Goal: Information Seeking & Learning: Learn about a topic

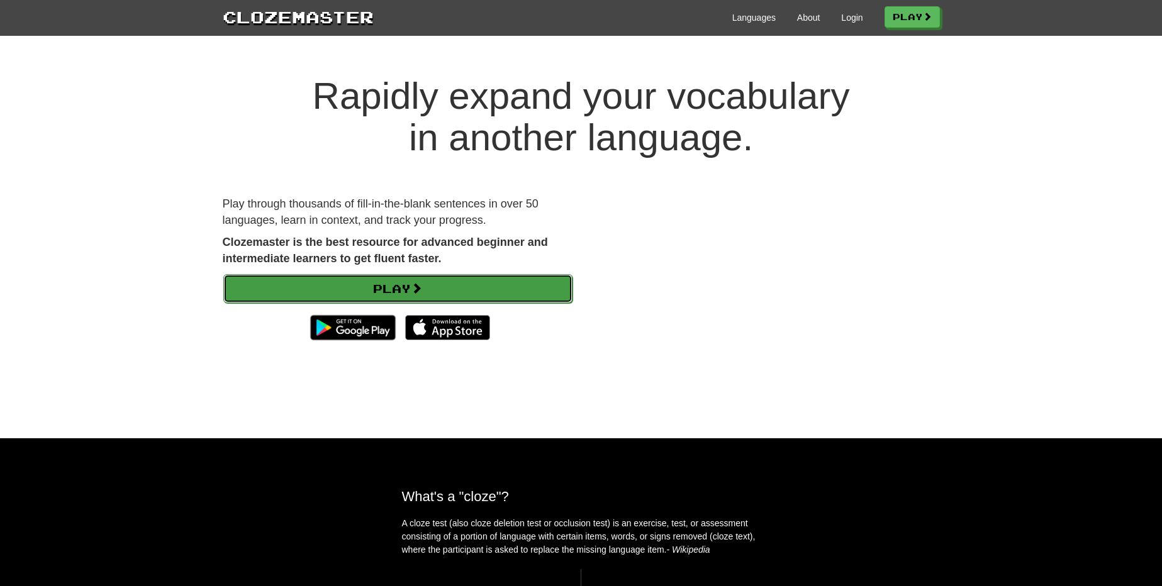
click at [416, 286] on span at bounding box center [416, 287] width 11 height 11
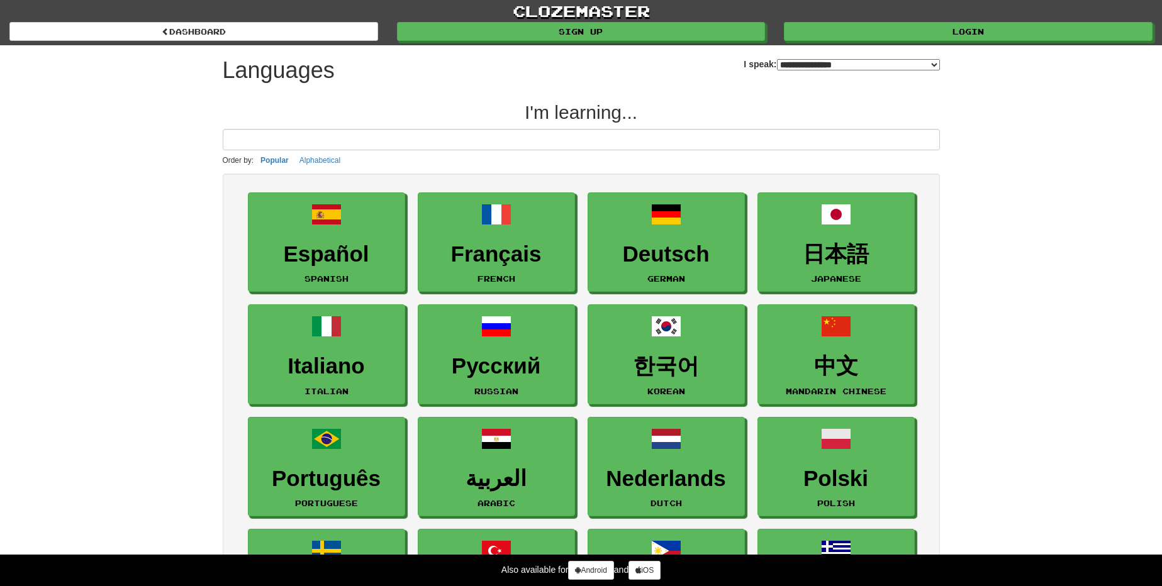
select select "*******"
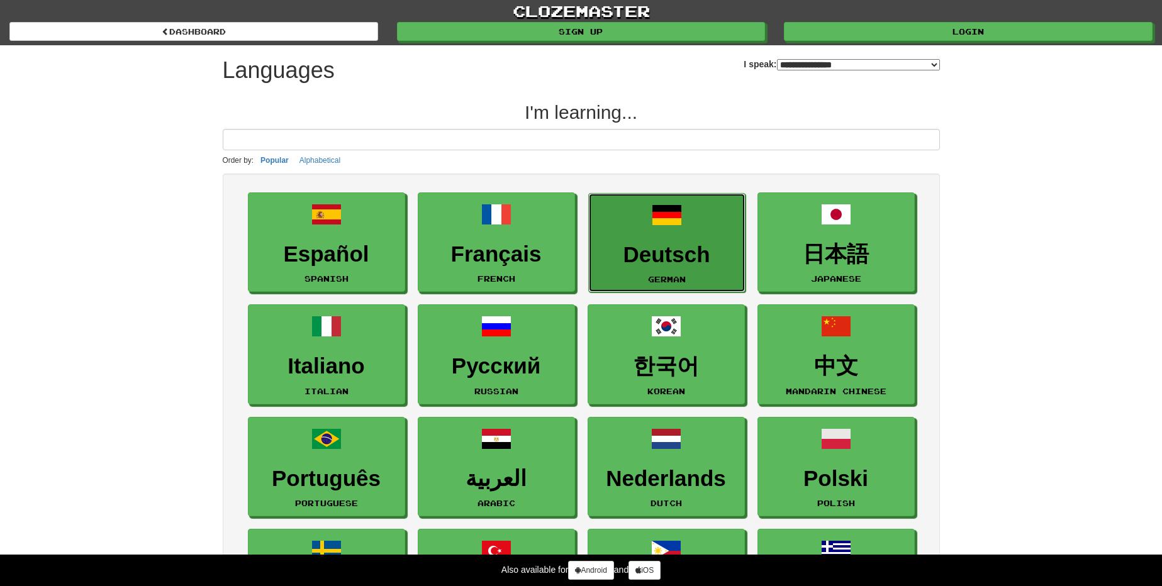
click at [647, 231] on link "Deutsch German" at bounding box center [666, 243] width 157 height 100
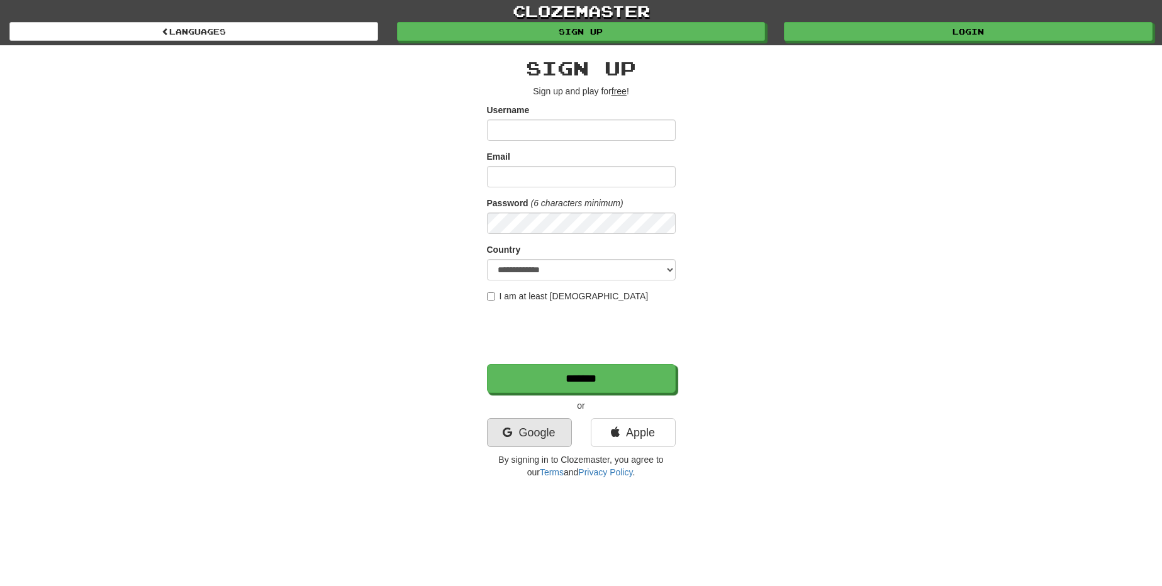
click at [541, 450] on div "**********" at bounding box center [581, 268] width 189 height 421
click at [553, 437] on link "Google" at bounding box center [529, 432] width 85 height 29
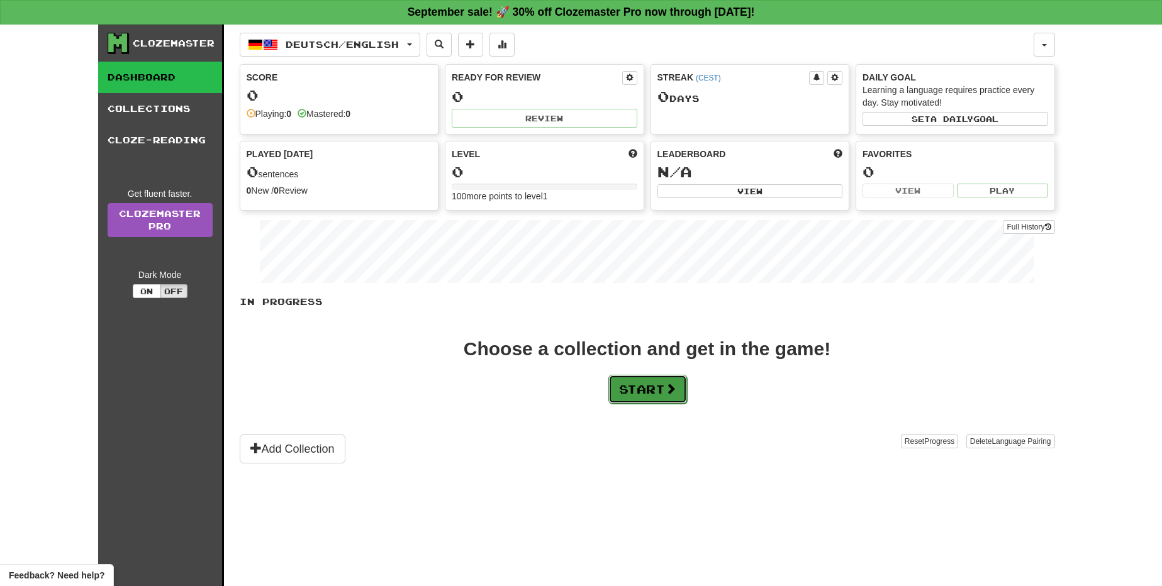
click at [665, 392] on button "Start" at bounding box center [647, 389] width 79 height 29
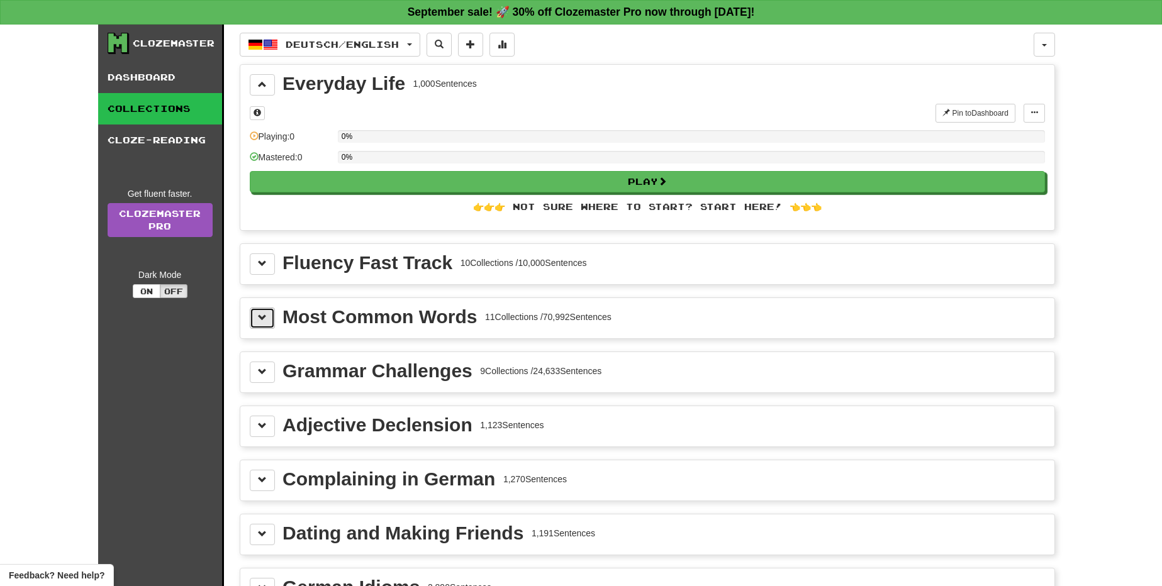
click at [269, 320] on button at bounding box center [262, 318] width 25 height 21
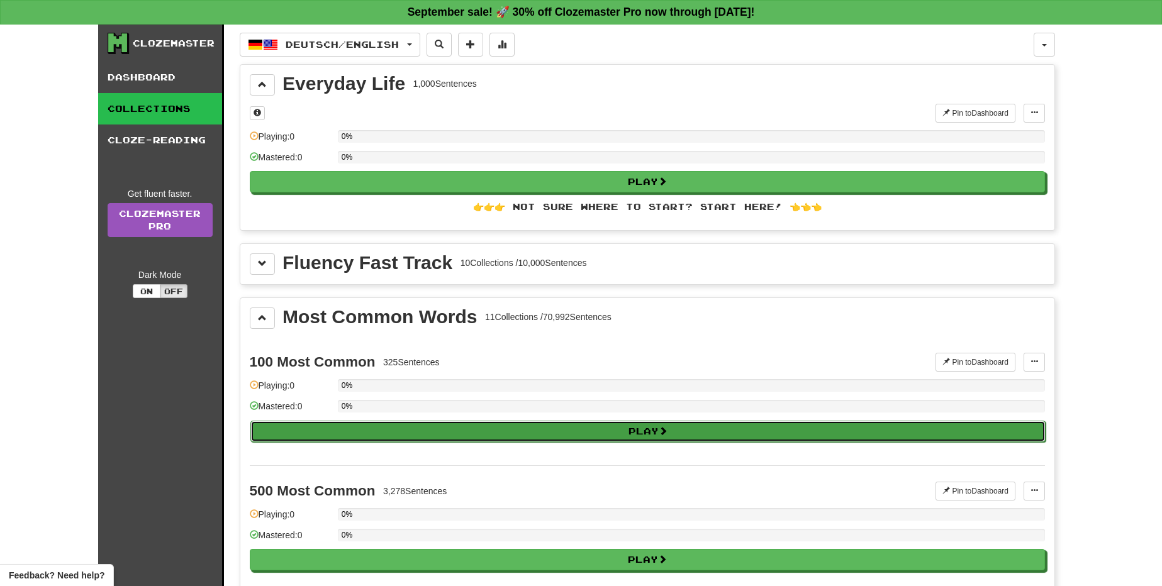
click at [481, 435] on button "Play" at bounding box center [647, 431] width 795 height 21
select select "**"
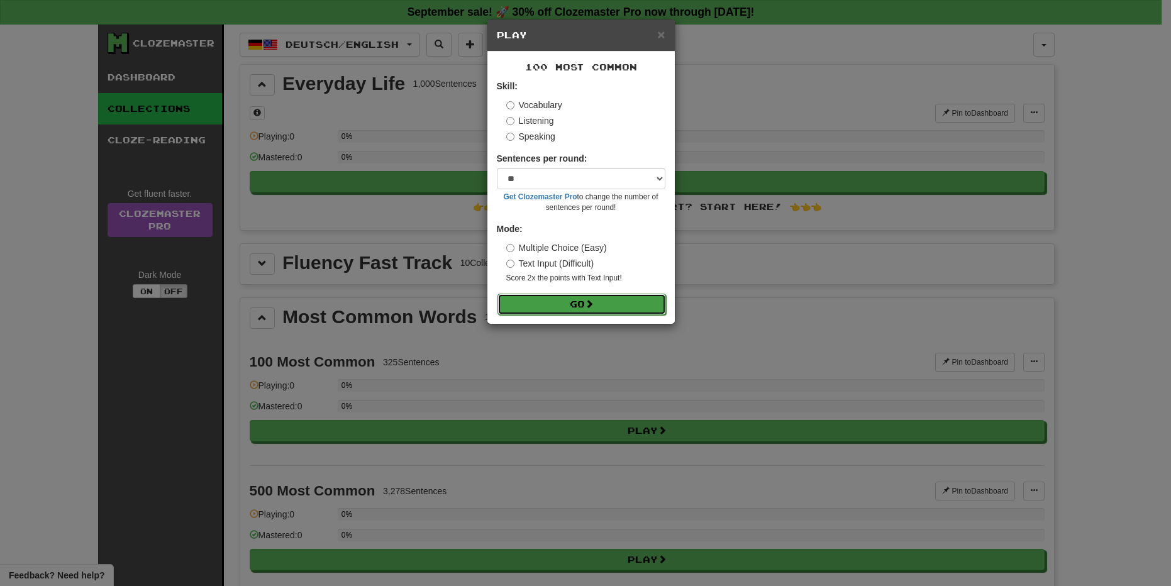
click at [558, 296] on button "Go" at bounding box center [581, 304] width 169 height 21
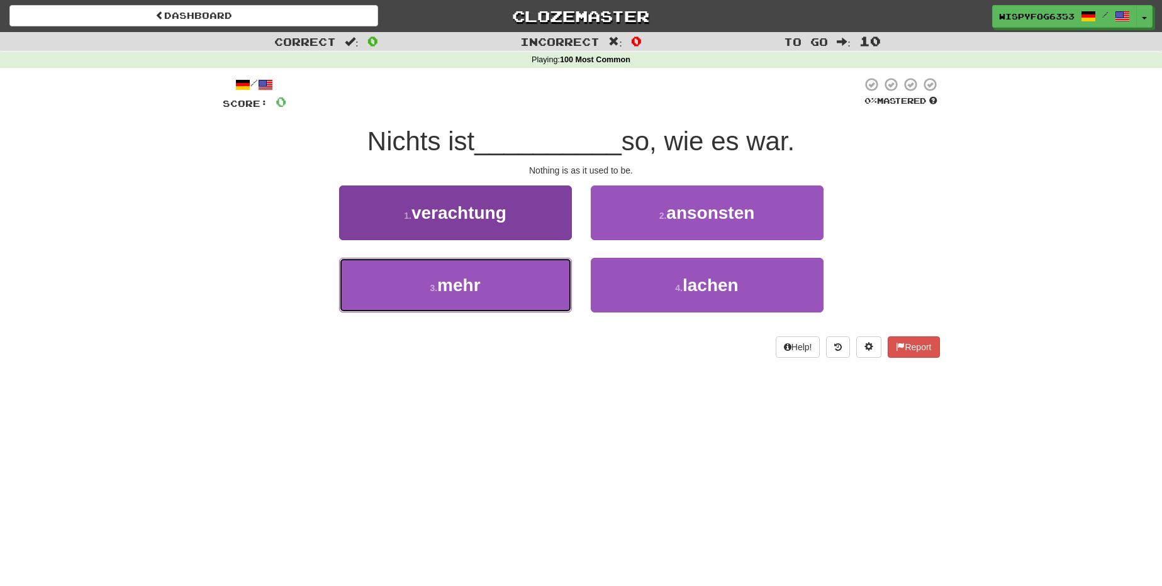
click at [465, 281] on span "mehr" at bounding box center [458, 284] width 43 height 19
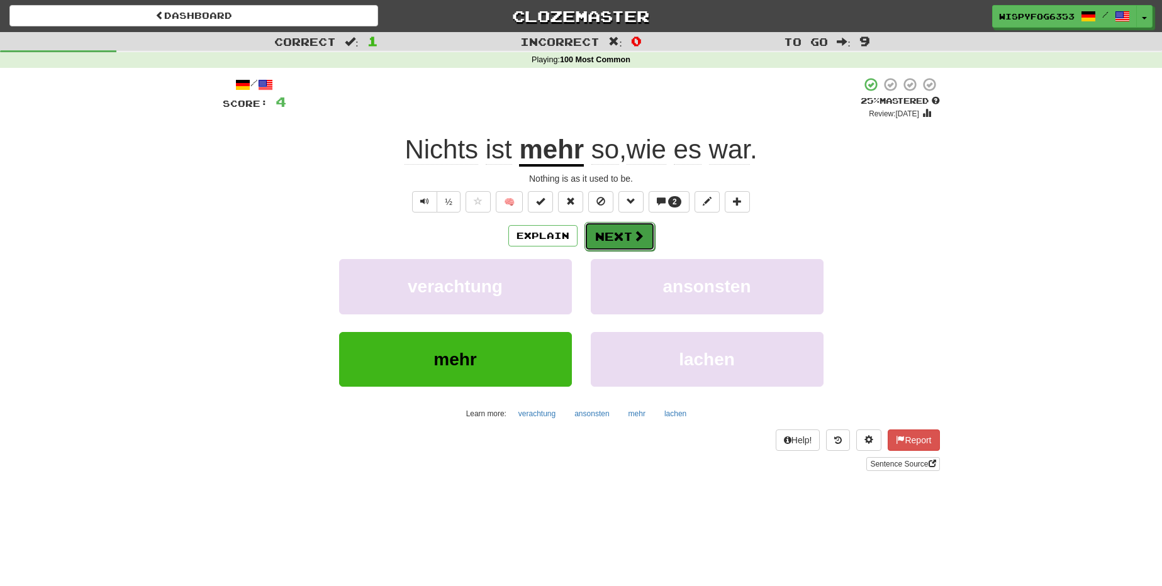
click at [643, 242] on button "Next" at bounding box center [619, 236] width 70 height 29
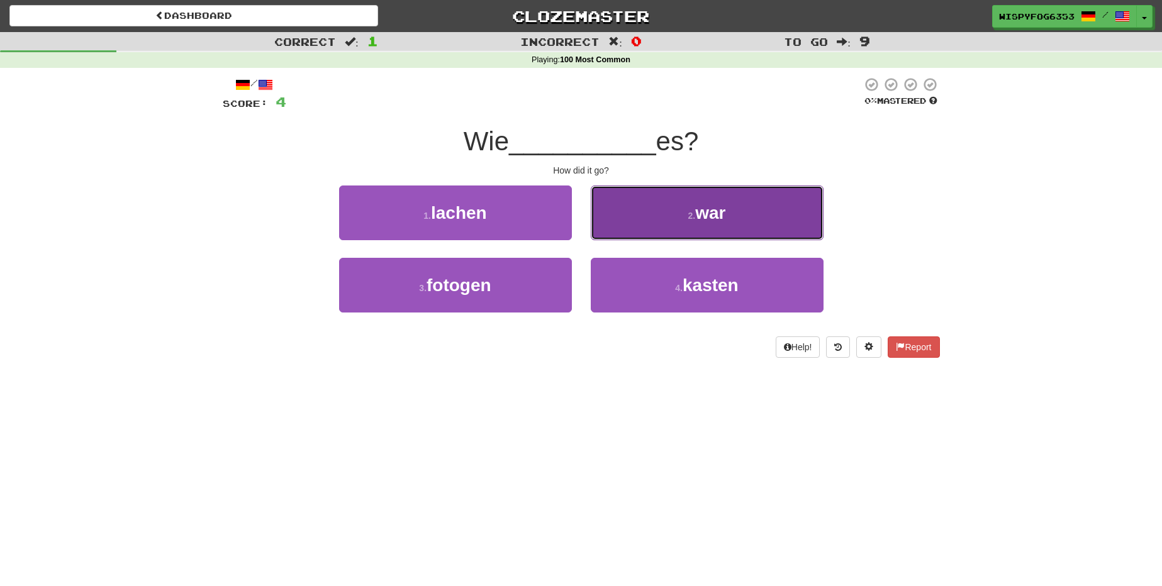
click at [664, 208] on button "2 . war" at bounding box center [707, 213] width 233 height 55
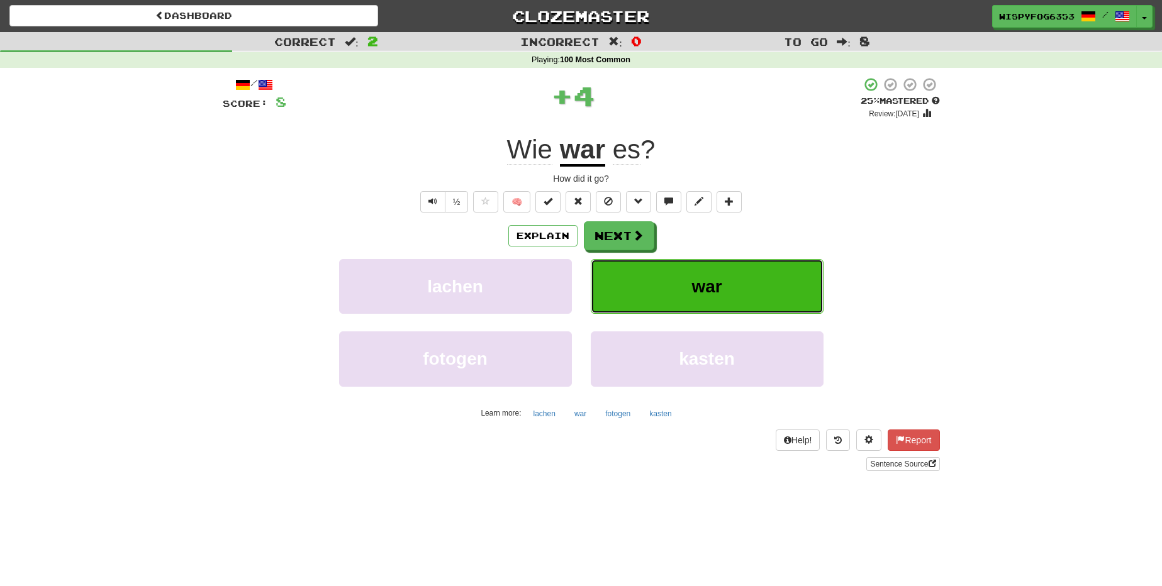
click at [704, 278] on span "war" at bounding box center [706, 286] width 30 height 19
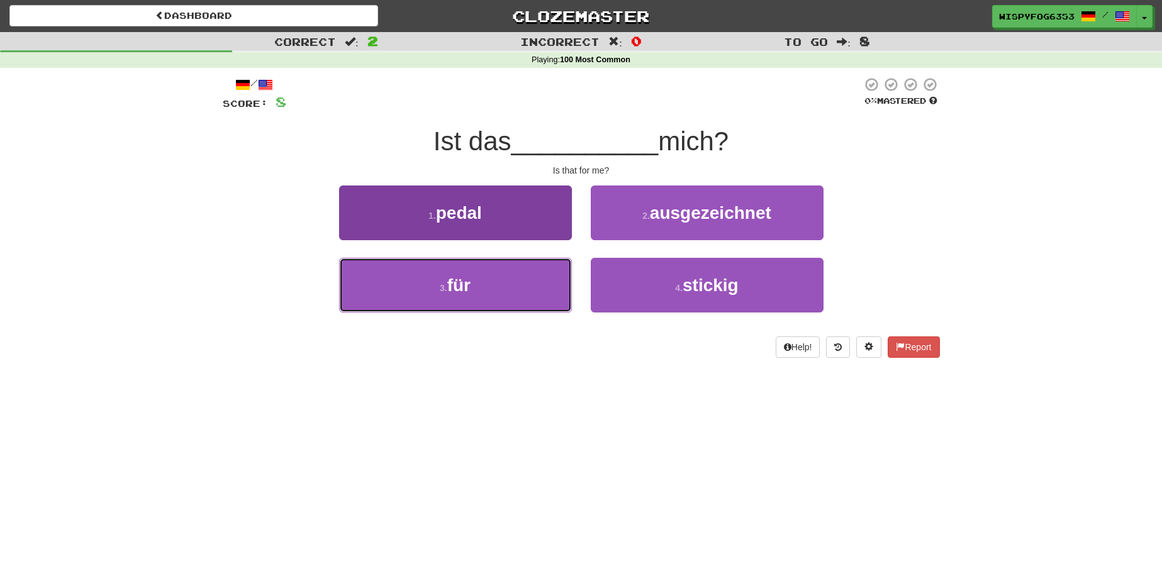
click at [503, 274] on button "3 . für" at bounding box center [455, 285] width 233 height 55
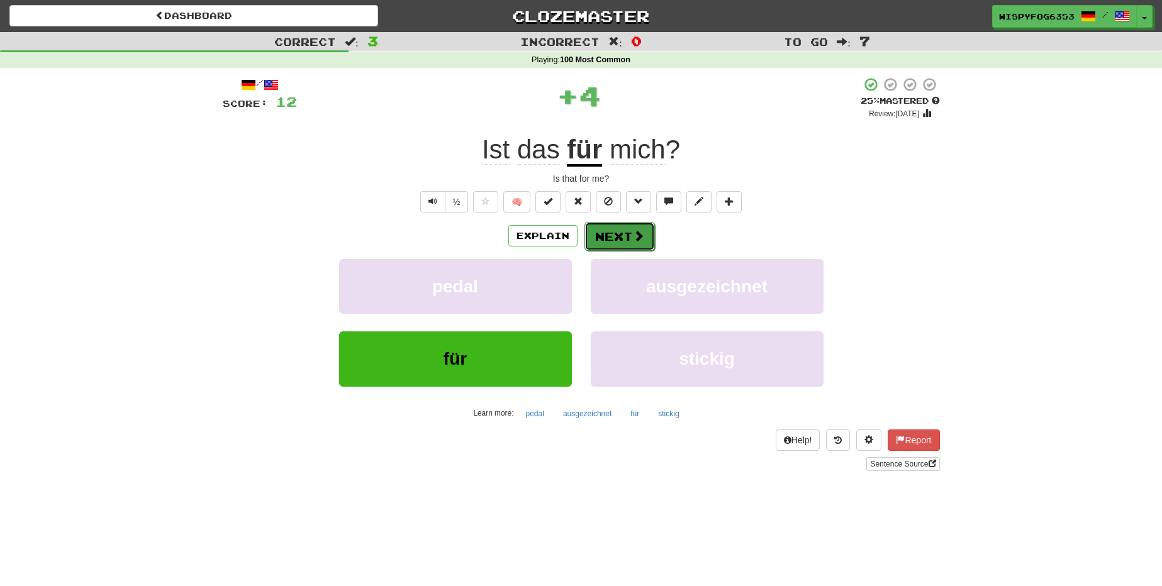
click at [628, 238] on button "Next" at bounding box center [619, 236] width 70 height 29
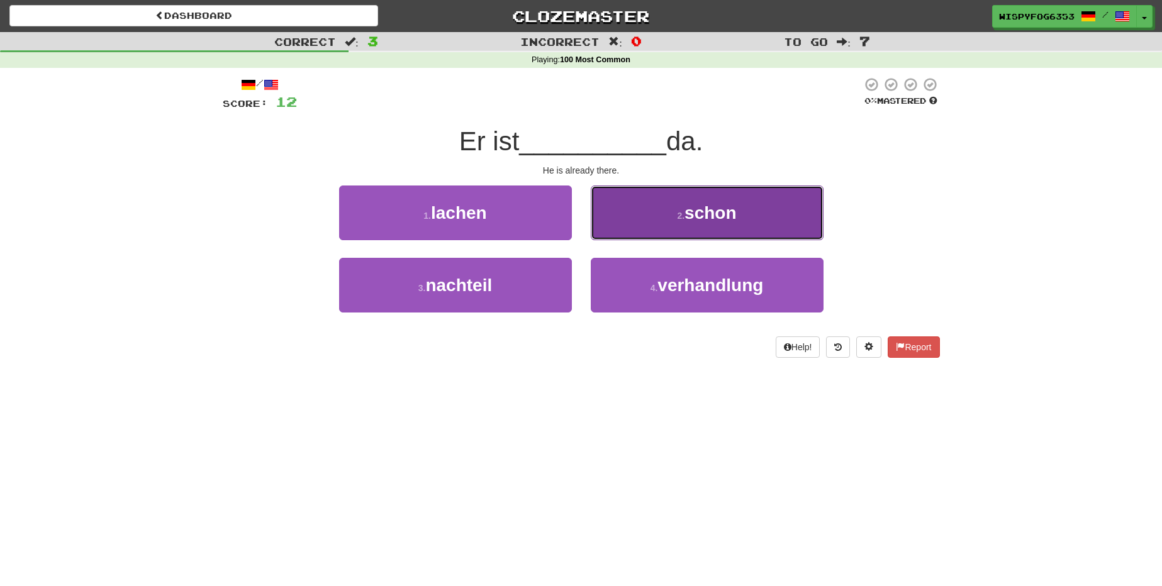
click at [667, 229] on button "2 . schon" at bounding box center [707, 213] width 233 height 55
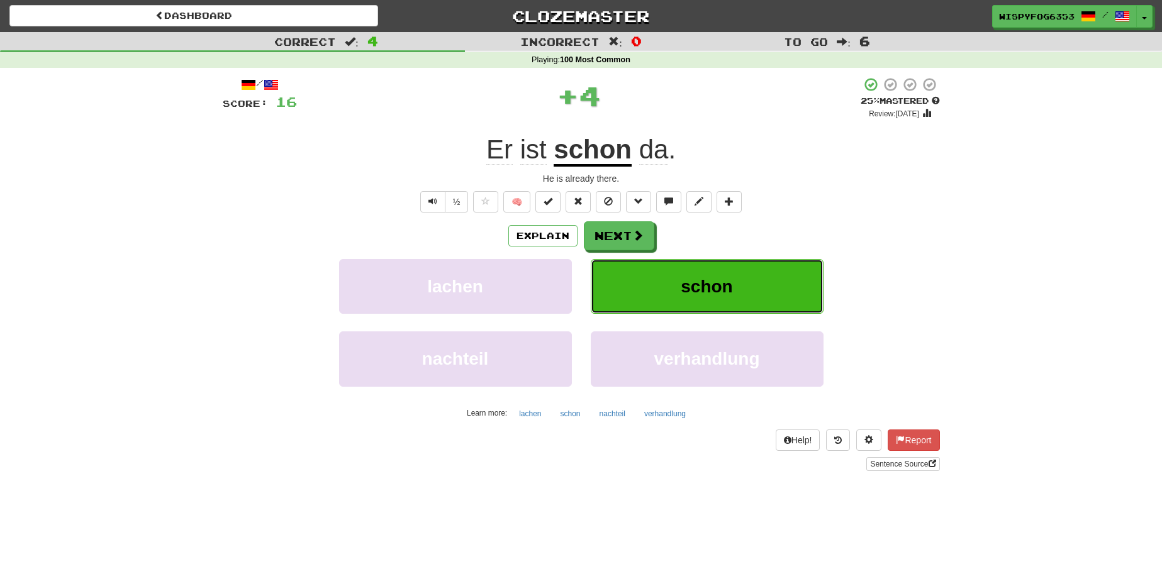
click at [662, 291] on button "schon" at bounding box center [707, 286] width 233 height 55
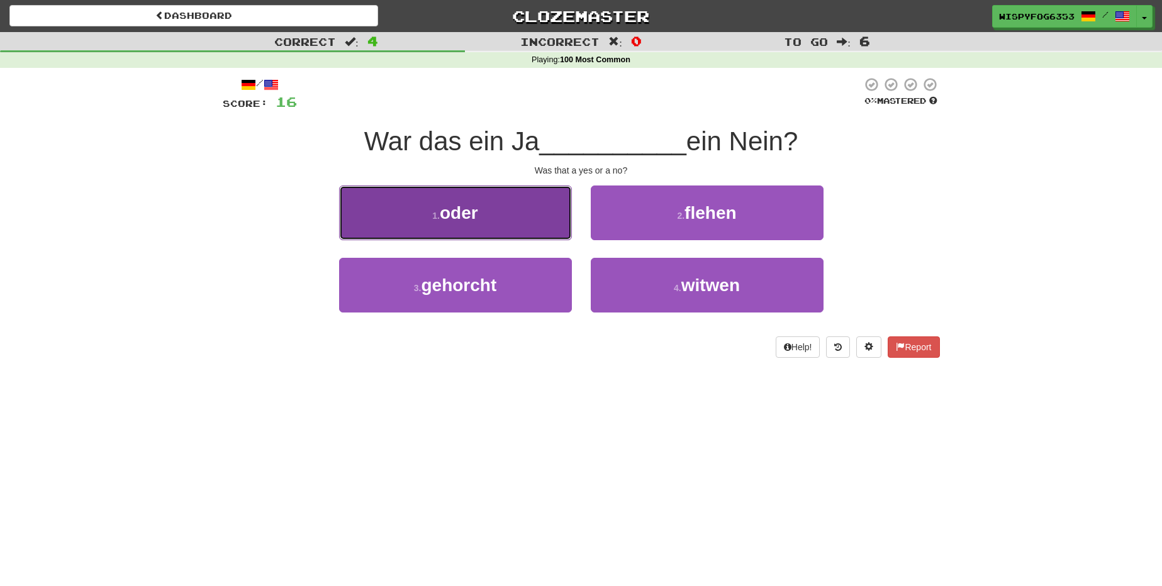
click at [504, 221] on button "1 . oder" at bounding box center [455, 213] width 233 height 55
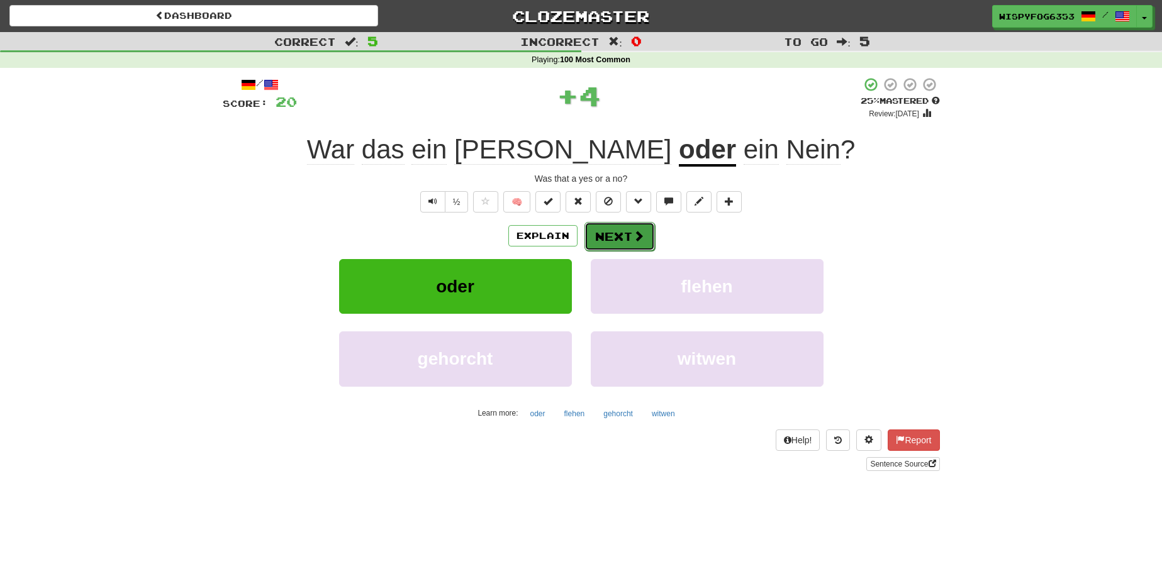
click at [641, 240] on span at bounding box center [638, 235] width 11 height 11
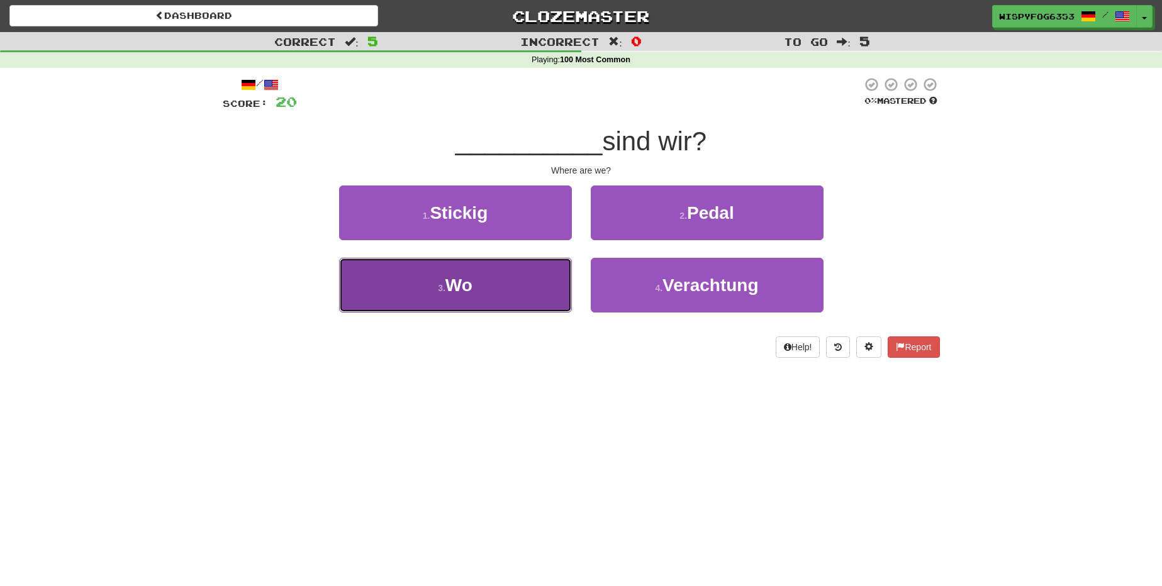
click at [482, 271] on button "3 . Wo" at bounding box center [455, 285] width 233 height 55
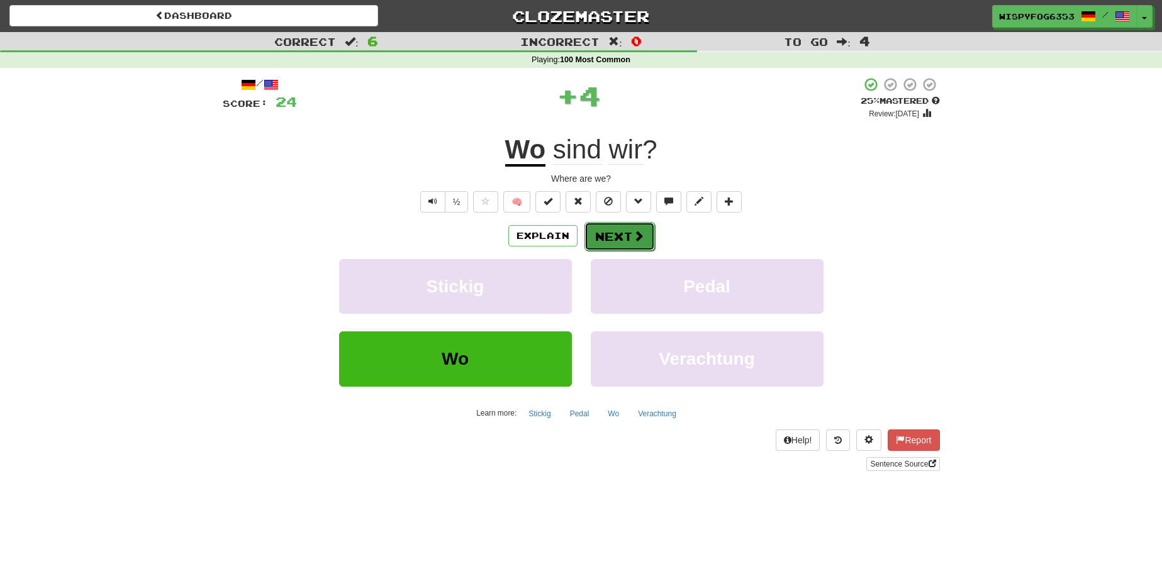
click at [602, 239] on button "Next" at bounding box center [619, 236] width 70 height 29
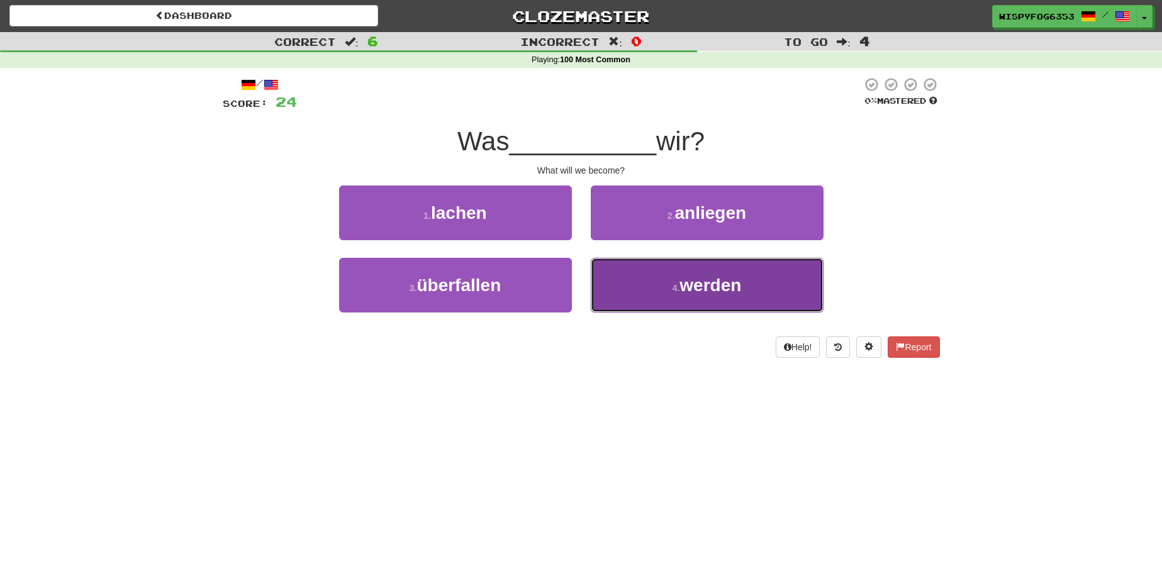
click at [647, 291] on button "4 . werden" at bounding box center [707, 285] width 233 height 55
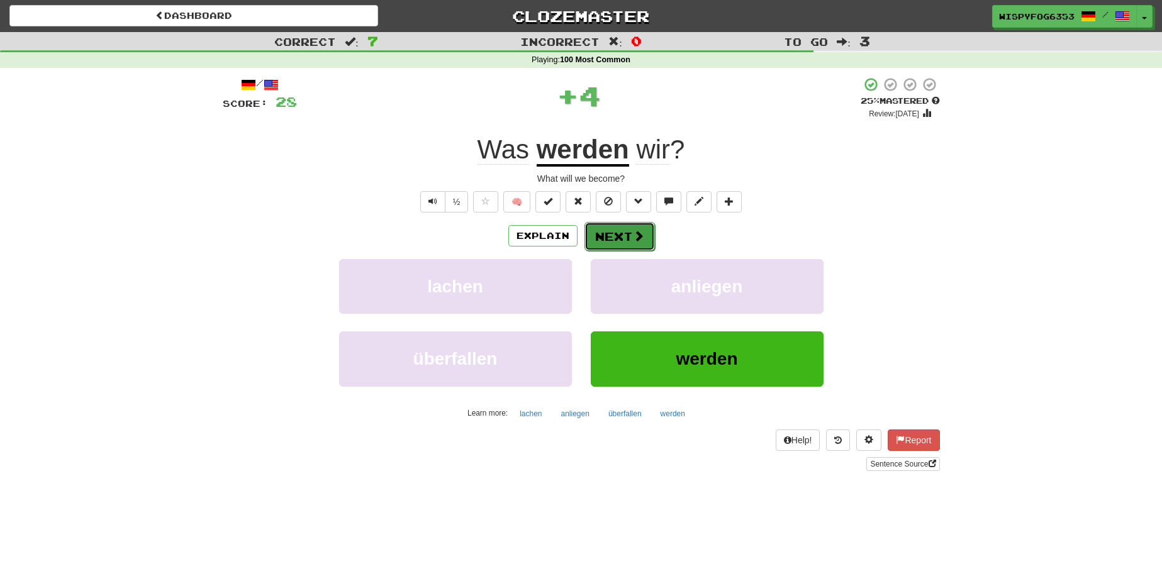
click at [633, 231] on span at bounding box center [638, 235] width 11 height 11
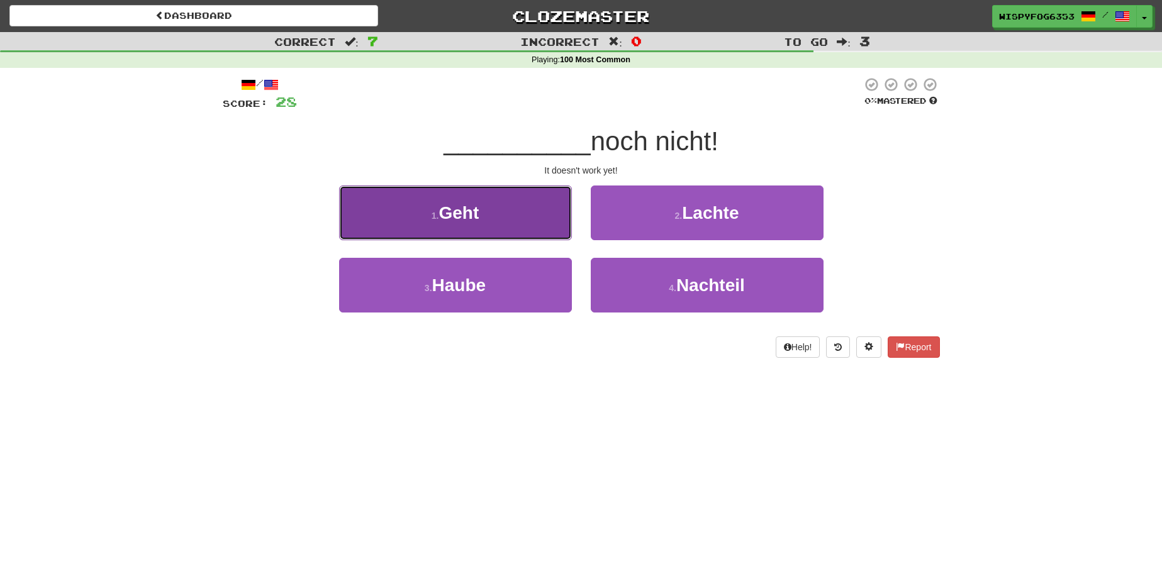
click at [514, 205] on button "1 . Geht" at bounding box center [455, 213] width 233 height 55
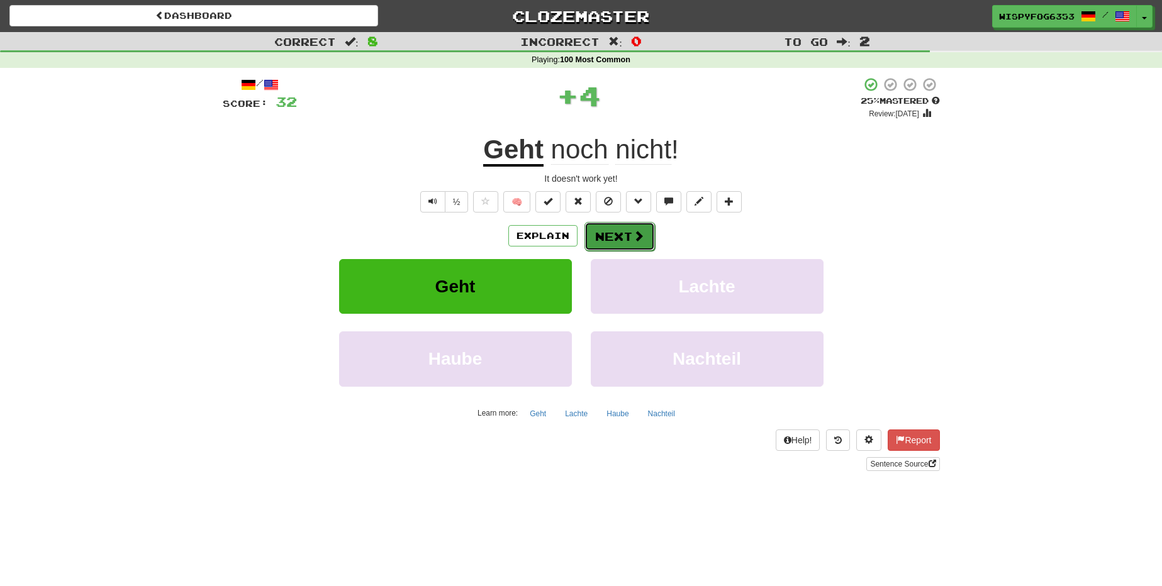
click at [638, 236] on span at bounding box center [638, 235] width 11 height 11
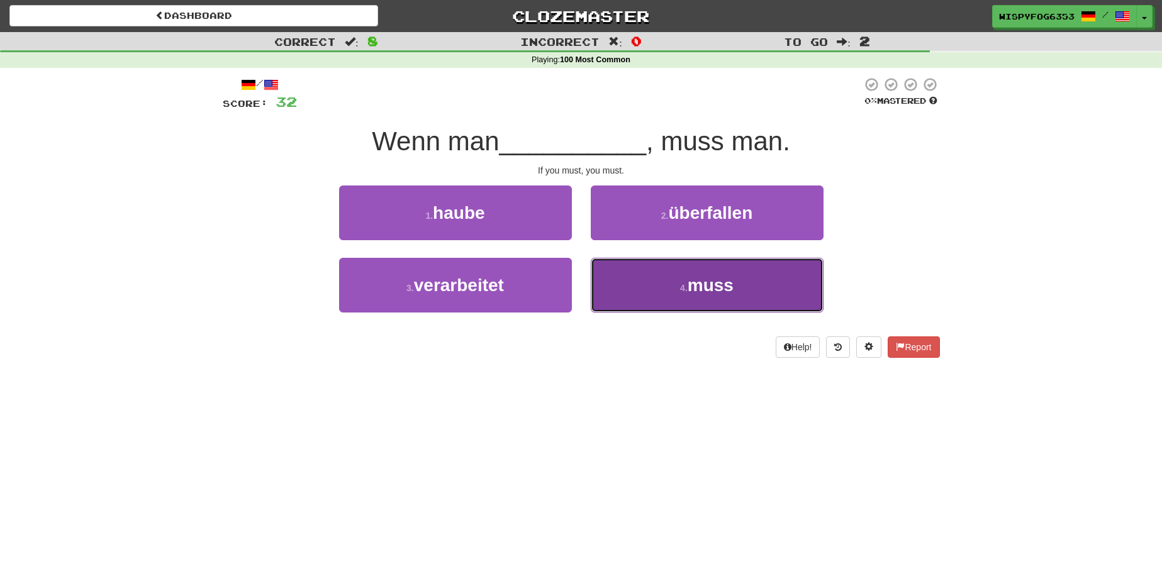
click at [673, 302] on button "4 . muss" at bounding box center [707, 285] width 233 height 55
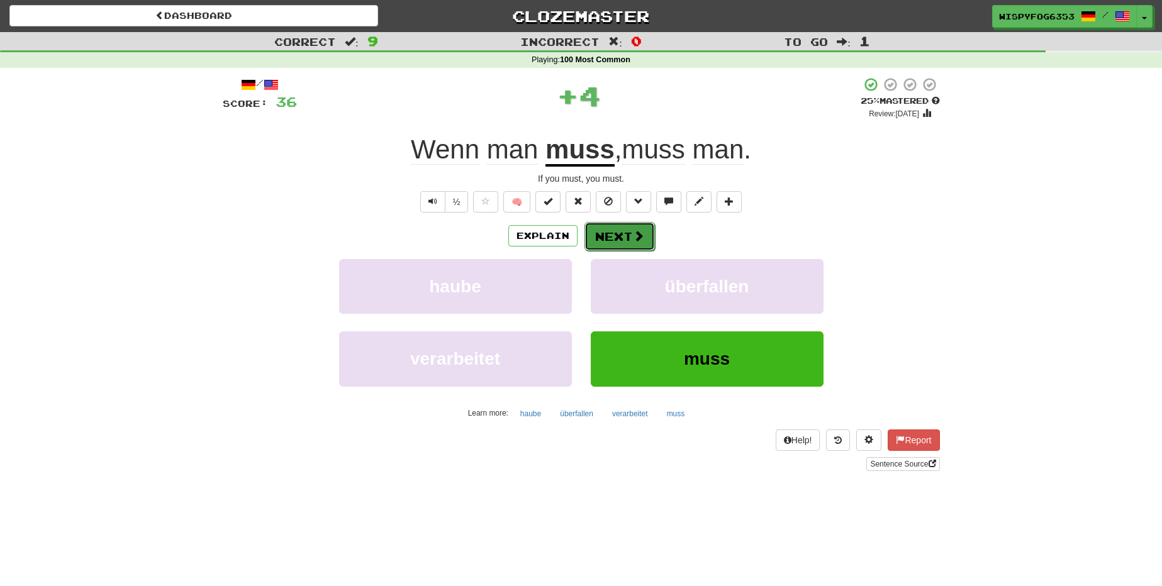
click at [631, 229] on button "Next" at bounding box center [619, 236] width 70 height 29
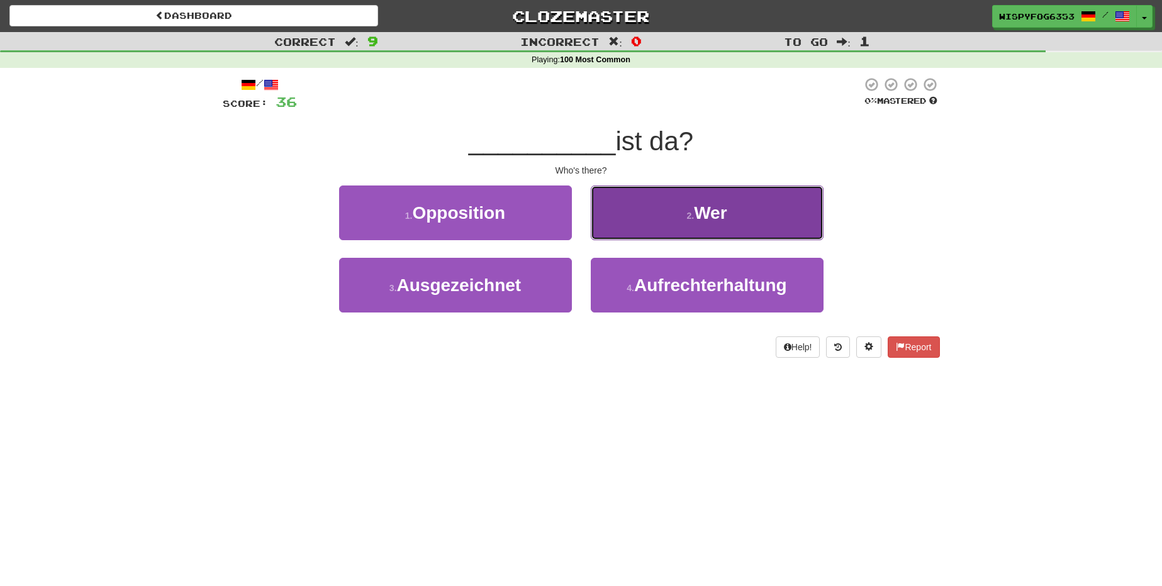
click at [685, 199] on button "2 . Wer" at bounding box center [707, 213] width 233 height 55
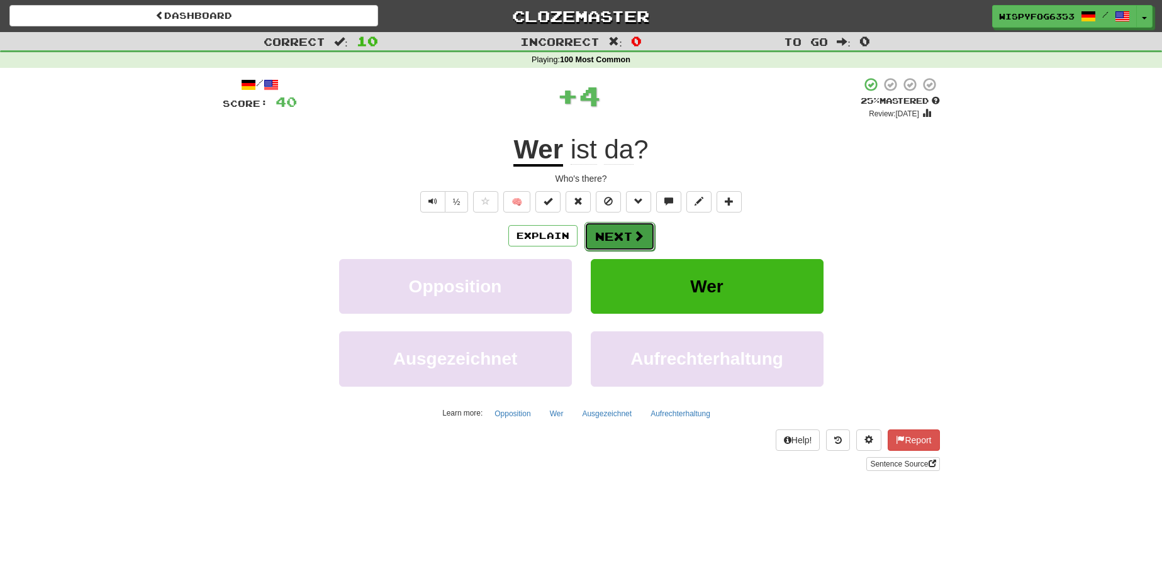
click at [642, 237] on span at bounding box center [638, 235] width 11 height 11
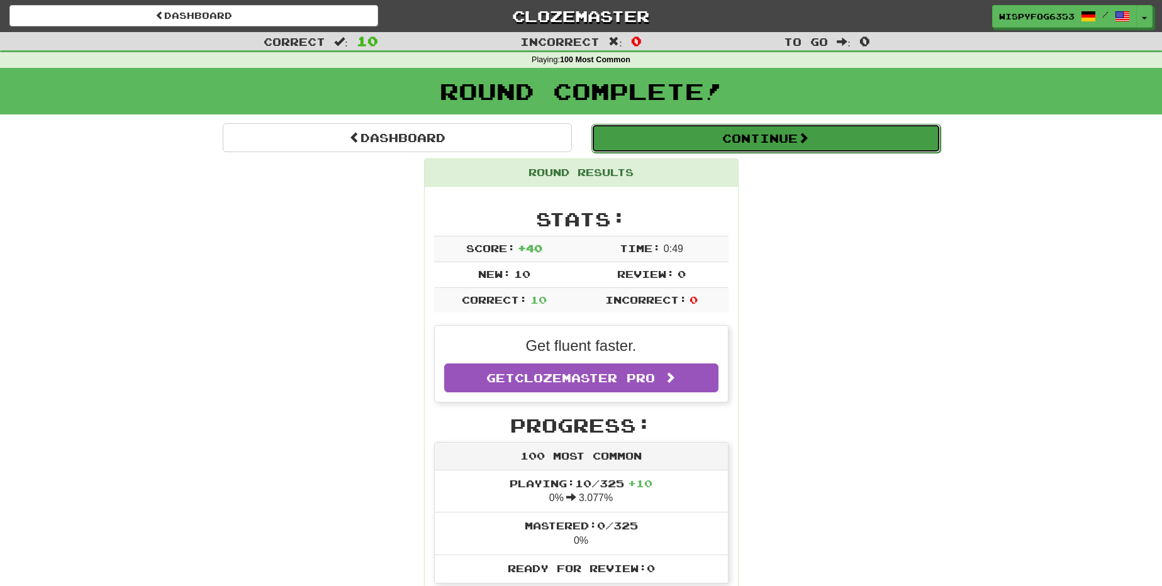
click at [803, 138] on span at bounding box center [802, 137] width 11 height 11
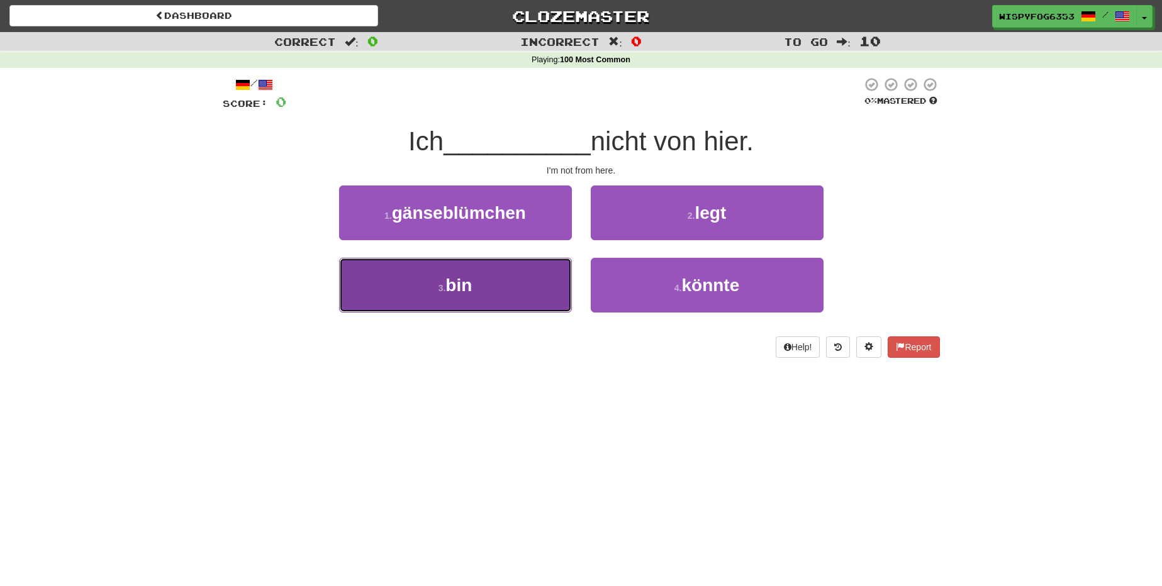
click at [480, 299] on button "3 . bin" at bounding box center [455, 285] width 233 height 55
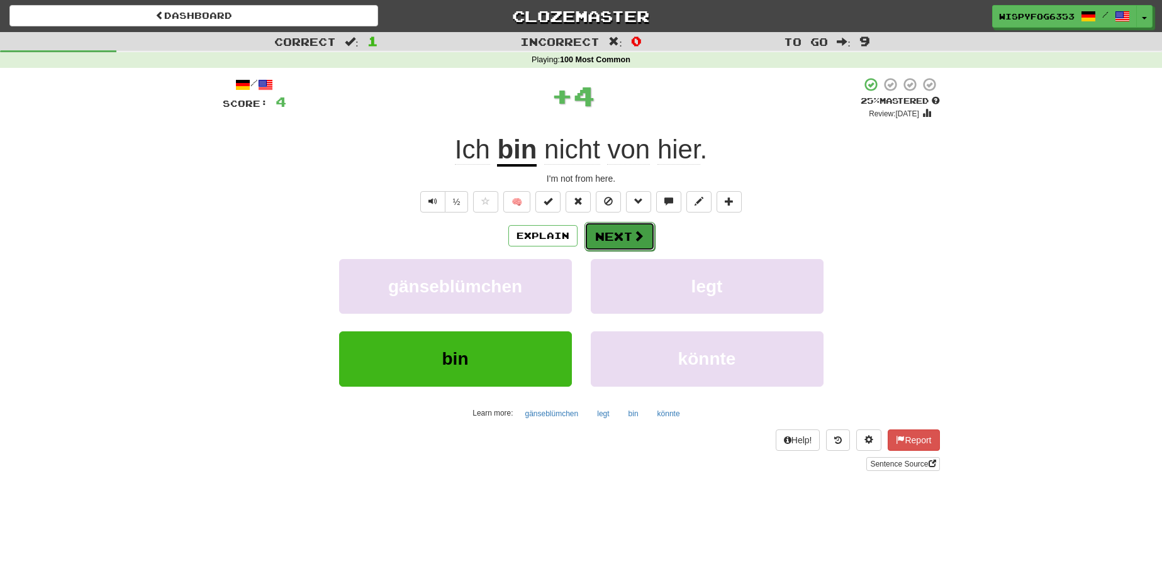
click at [625, 246] on button "Next" at bounding box center [619, 236] width 70 height 29
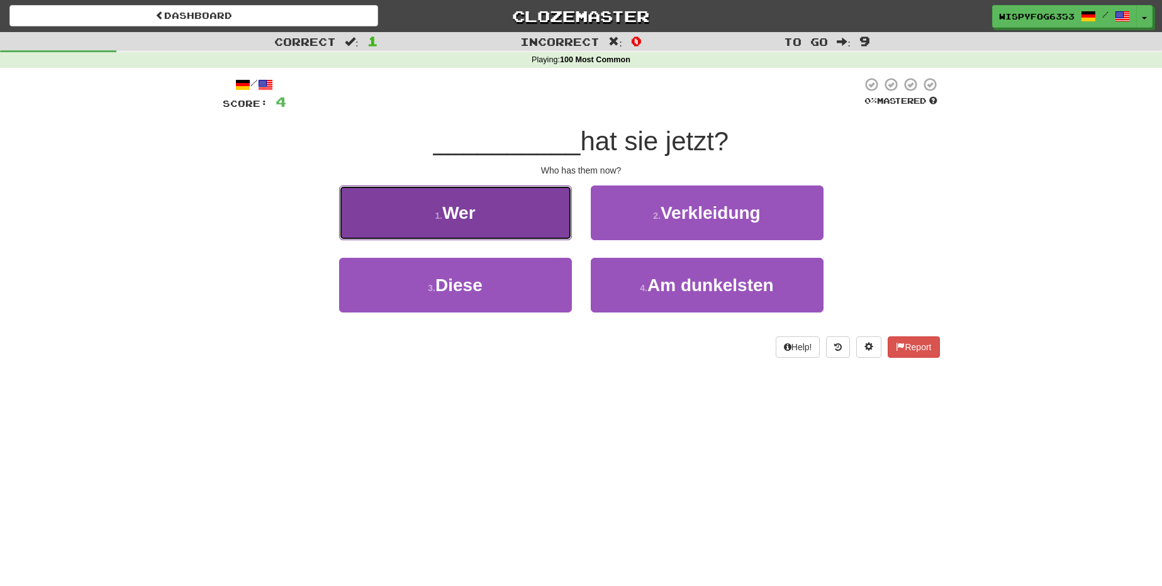
click at [509, 205] on button "1 . Wer" at bounding box center [455, 213] width 233 height 55
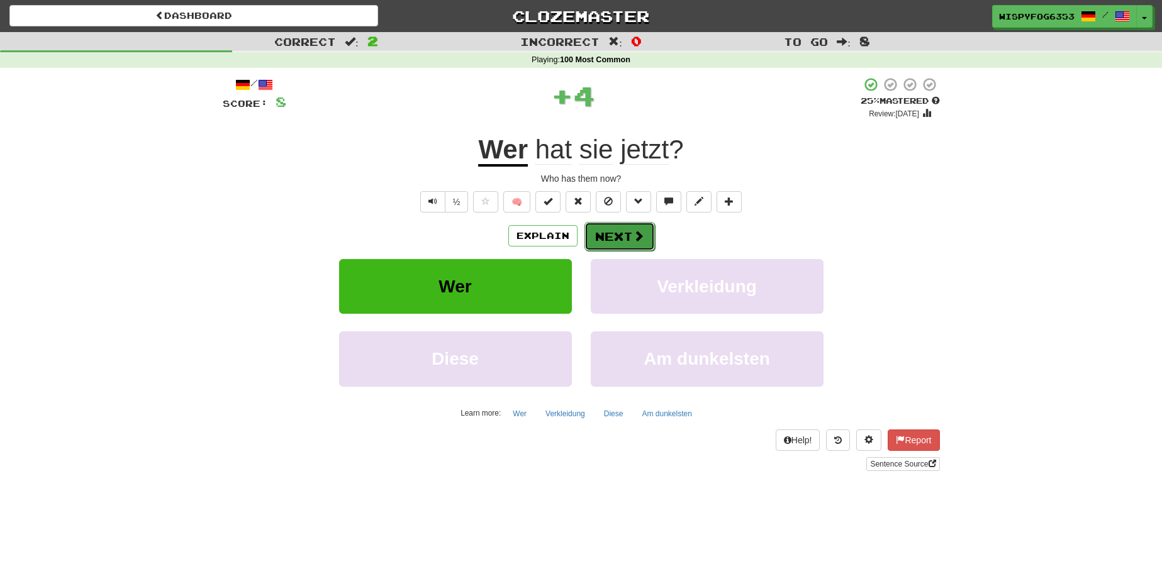
click at [614, 236] on button "Next" at bounding box center [619, 236] width 70 height 29
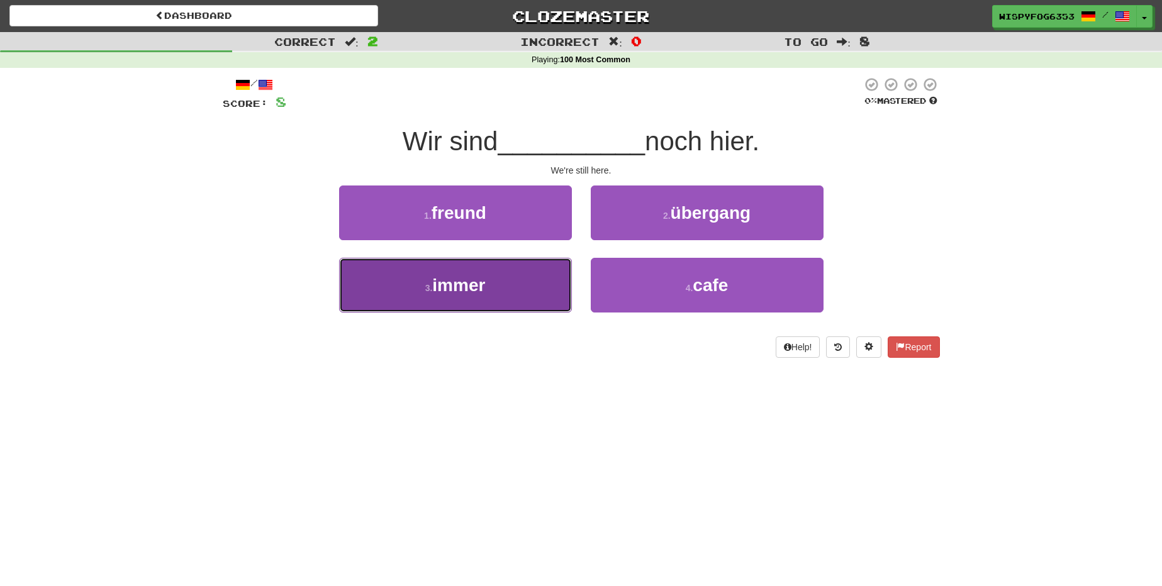
click at [484, 286] on span "immer" at bounding box center [458, 284] width 53 height 19
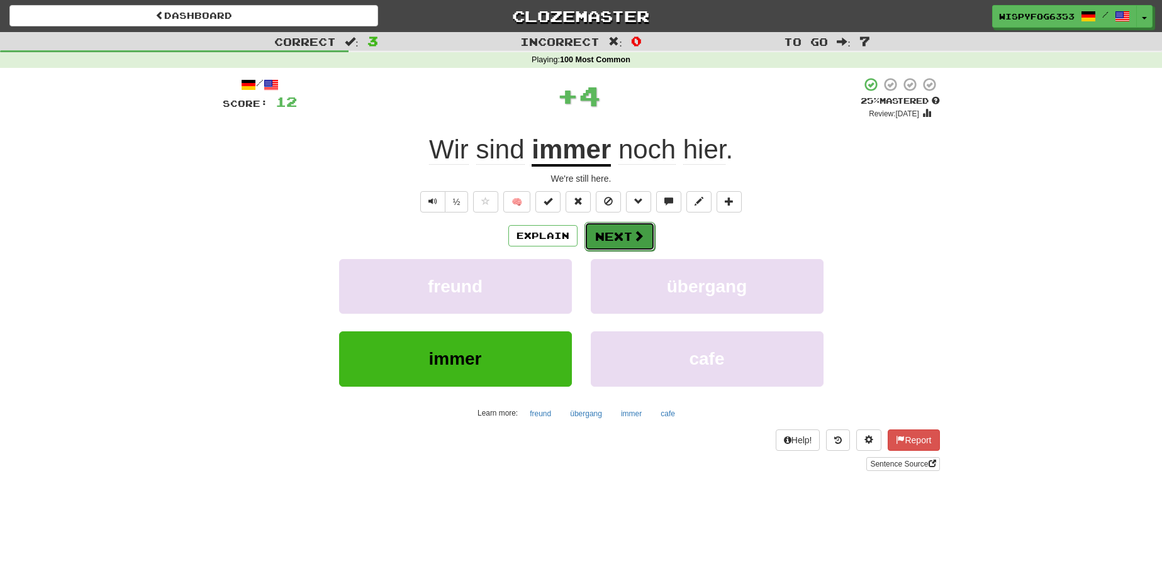
click at [652, 229] on button "Next" at bounding box center [619, 236] width 70 height 29
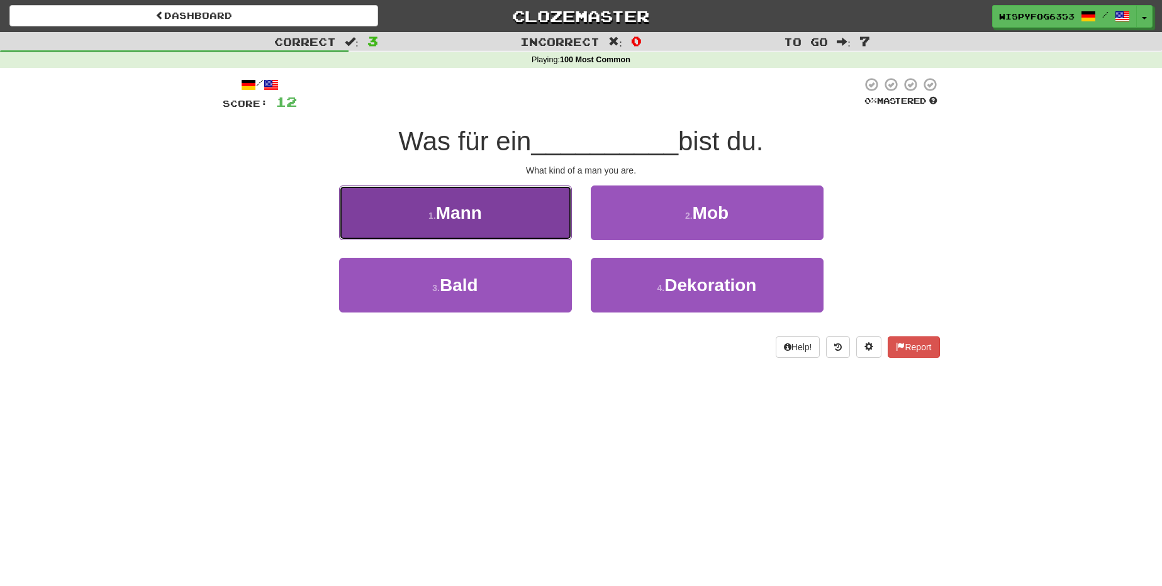
click at [521, 222] on button "1 . Mann" at bounding box center [455, 213] width 233 height 55
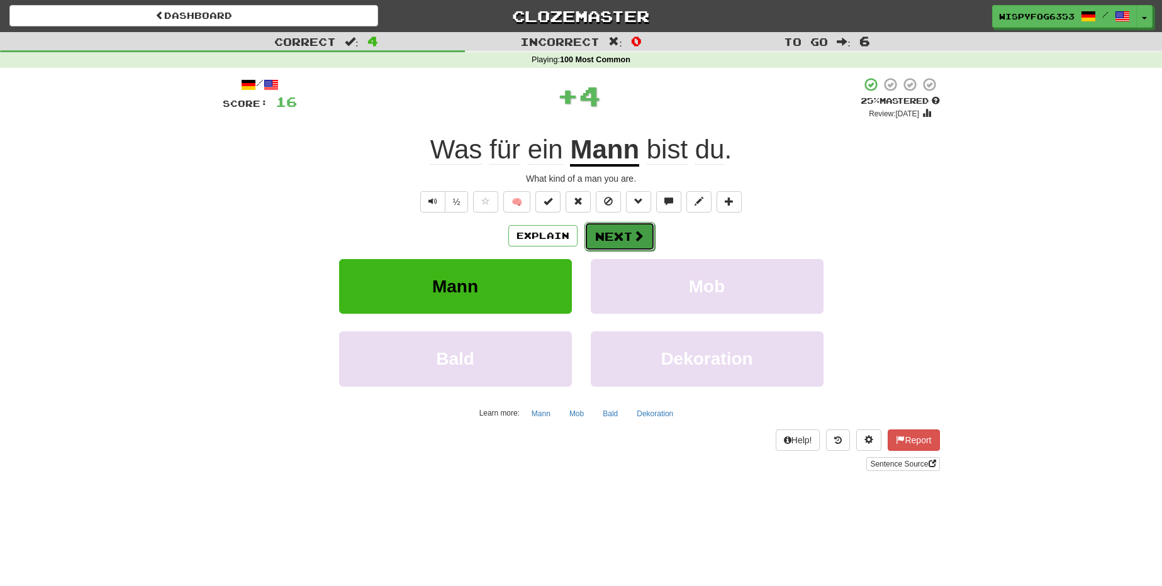
click at [638, 245] on button "Next" at bounding box center [619, 236] width 70 height 29
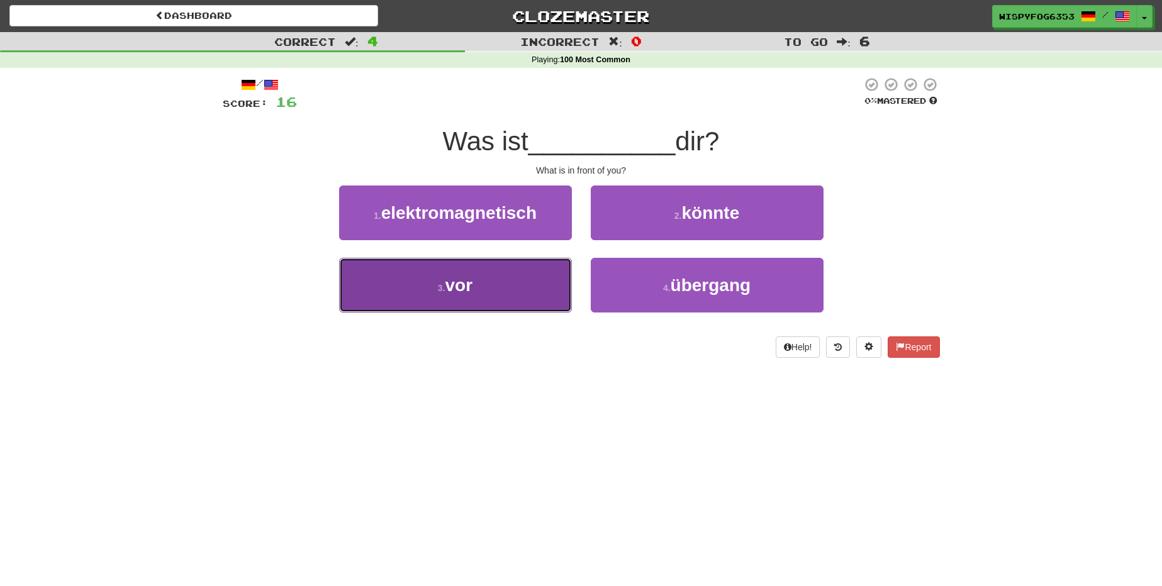
click at [489, 288] on button "3 . vor" at bounding box center [455, 285] width 233 height 55
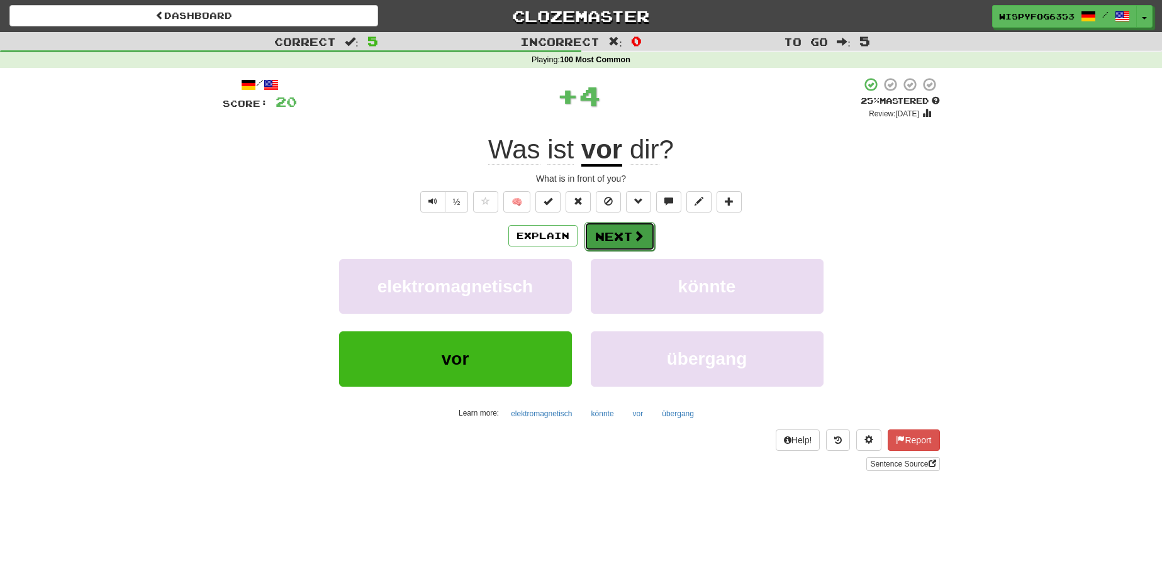
click at [646, 244] on button "Next" at bounding box center [619, 236] width 70 height 29
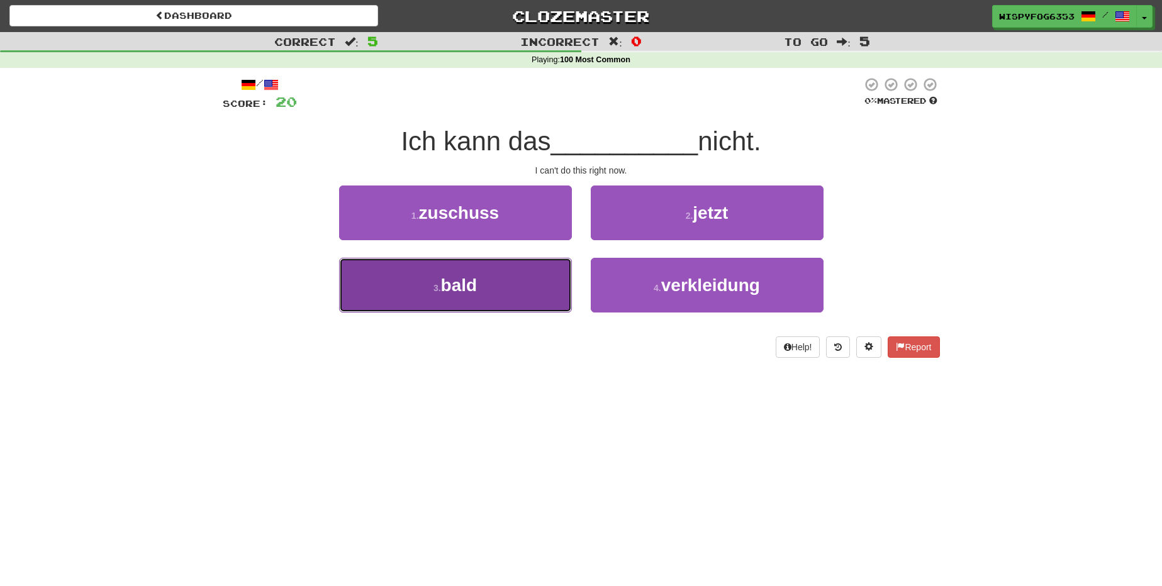
click at [463, 280] on span "bald" at bounding box center [459, 284] width 36 height 19
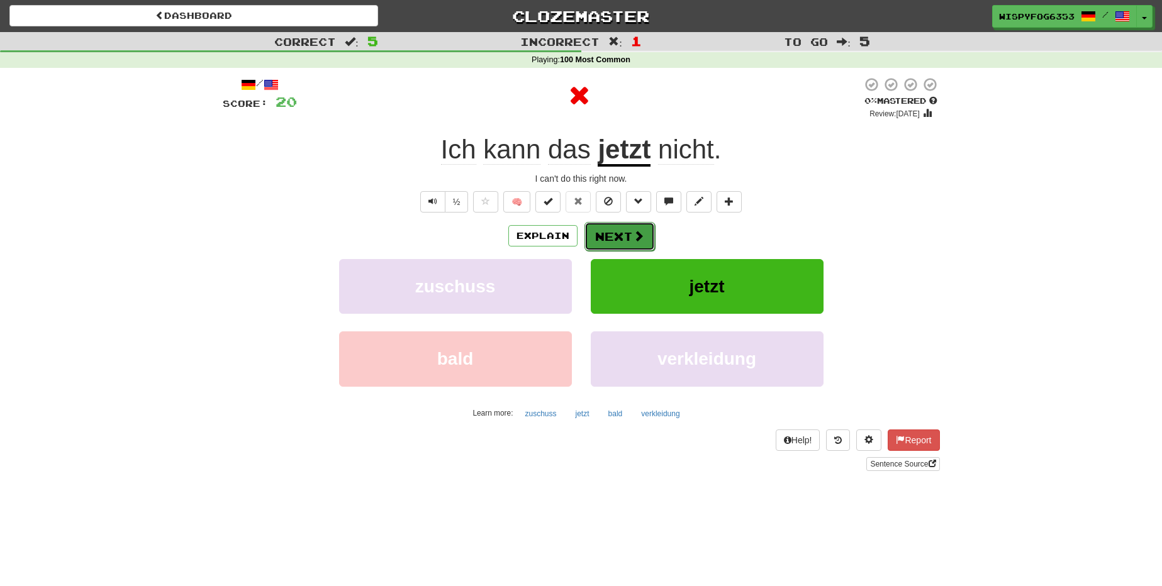
click at [642, 234] on span at bounding box center [638, 235] width 11 height 11
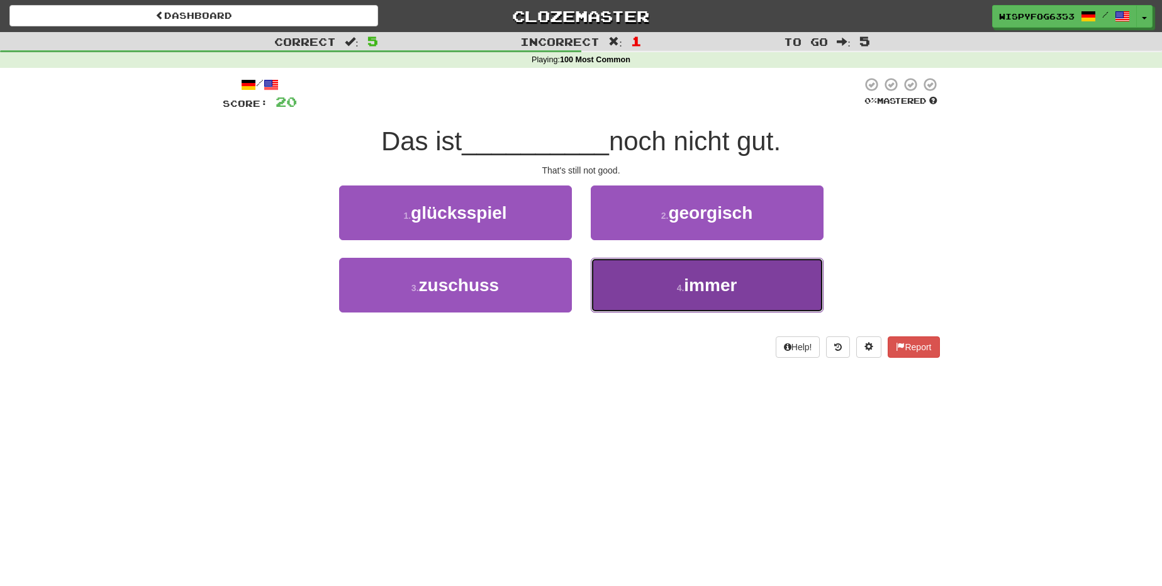
click at [716, 297] on button "4 . immer" at bounding box center [707, 285] width 233 height 55
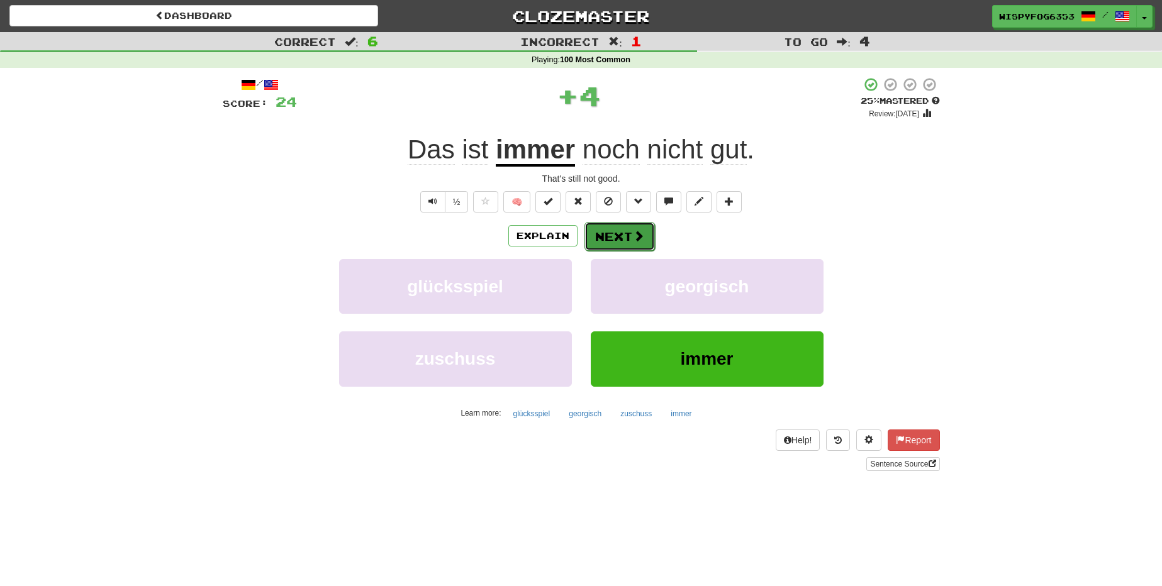
click at [613, 236] on button "Next" at bounding box center [619, 236] width 70 height 29
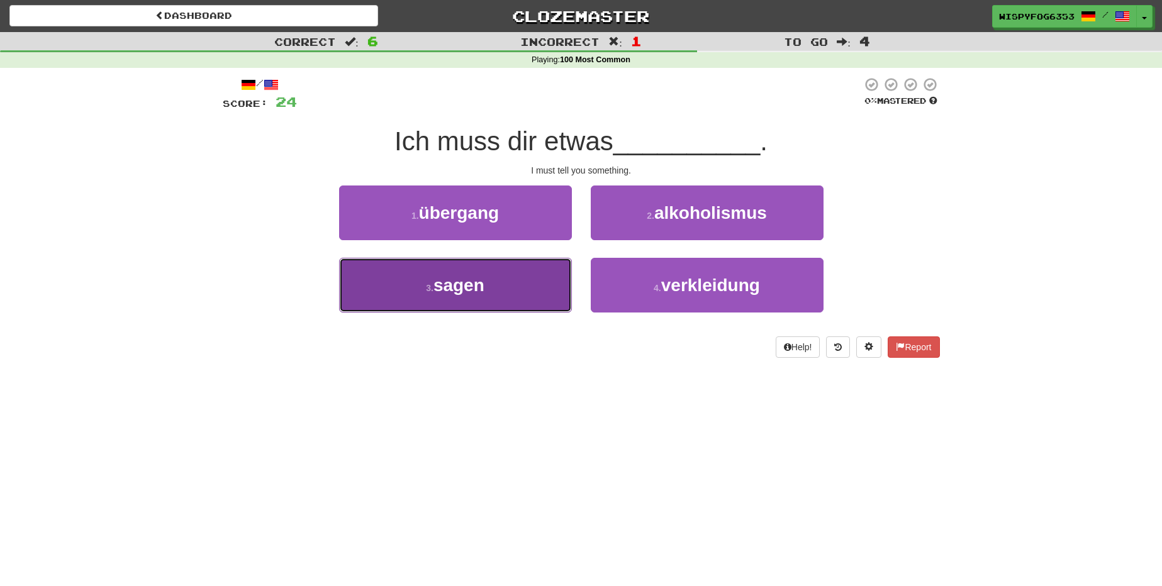
click at [467, 269] on button "3 . sagen" at bounding box center [455, 285] width 233 height 55
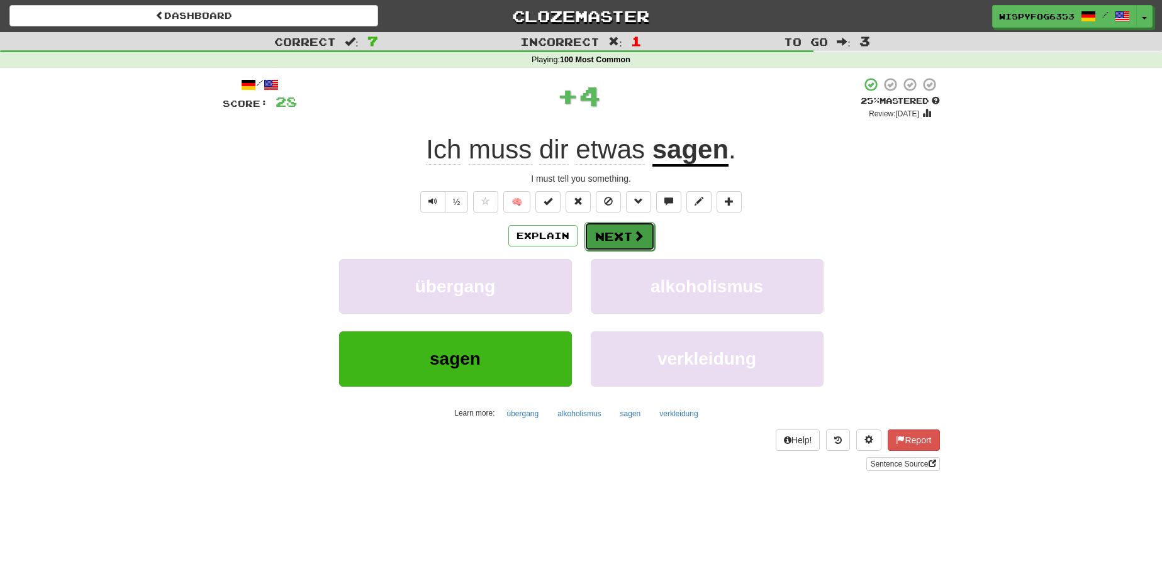
click at [649, 235] on button "Next" at bounding box center [619, 236] width 70 height 29
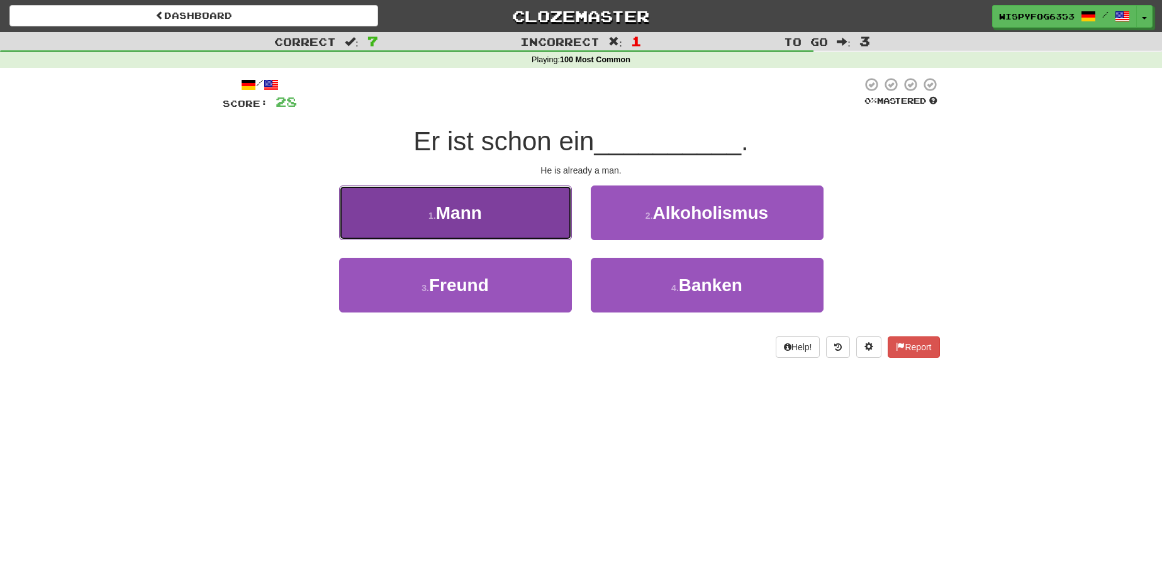
click at [541, 206] on button "1 . Mann" at bounding box center [455, 213] width 233 height 55
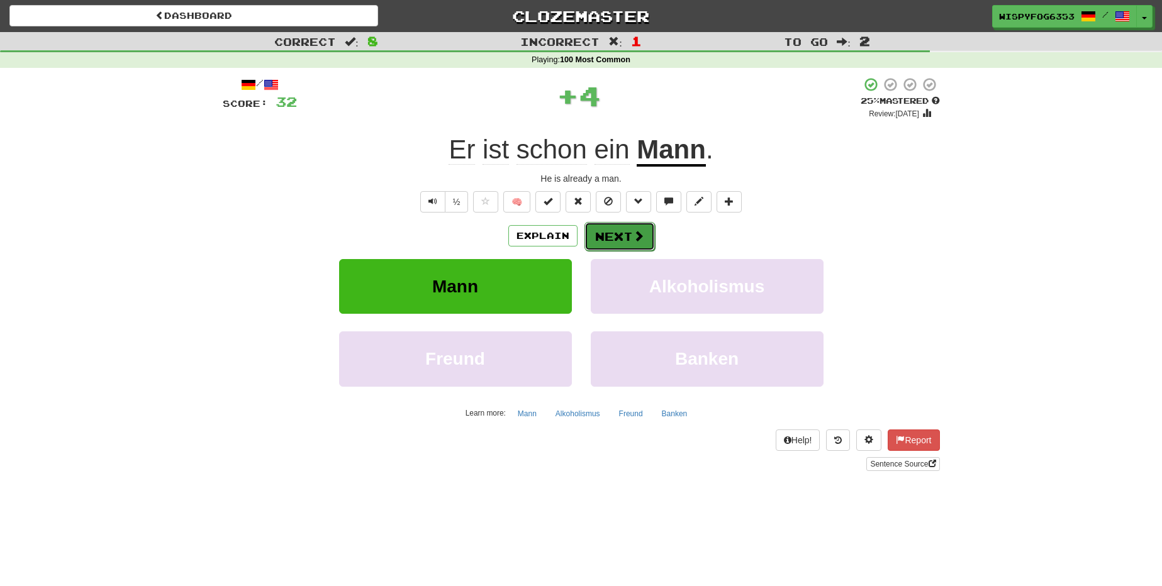
click at [627, 238] on button "Next" at bounding box center [619, 236] width 70 height 29
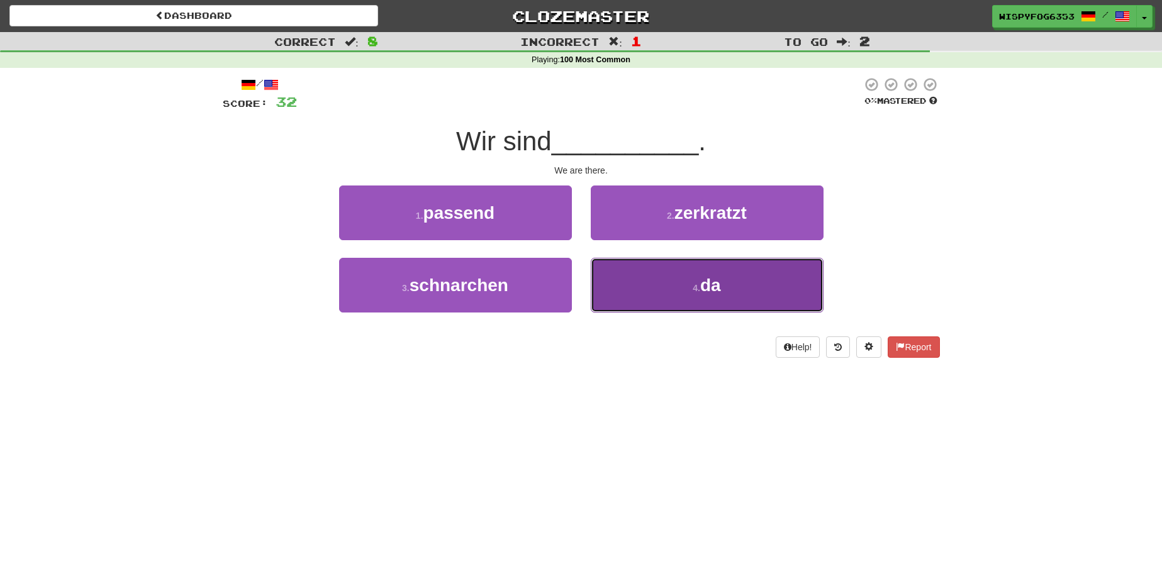
click at [656, 294] on button "4 . da" at bounding box center [707, 285] width 233 height 55
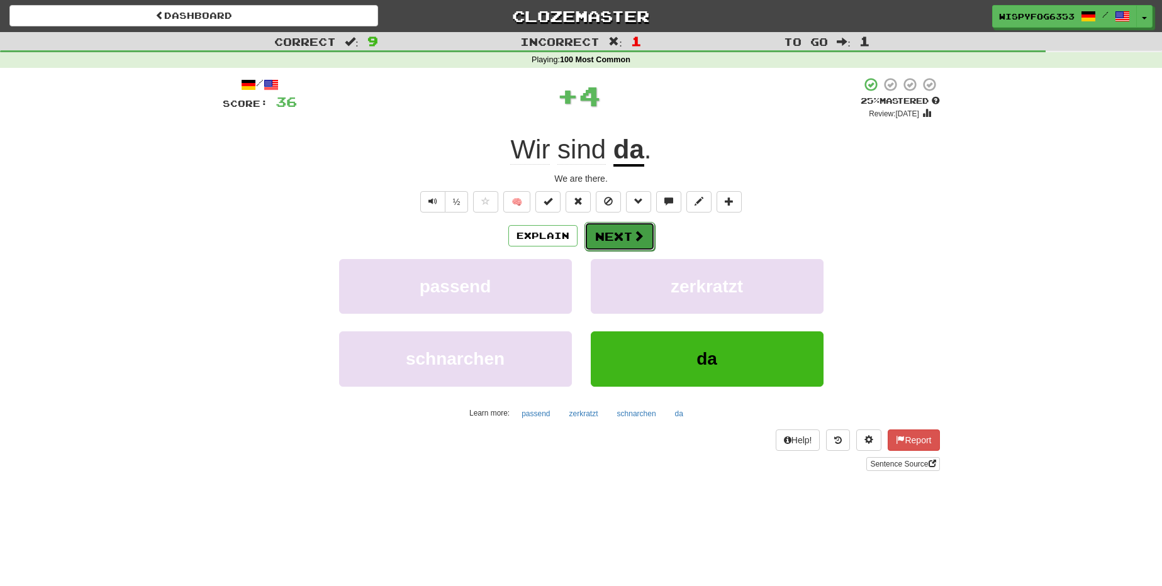
click at [637, 239] on span at bounding box center [638, 235] width 11 height 11
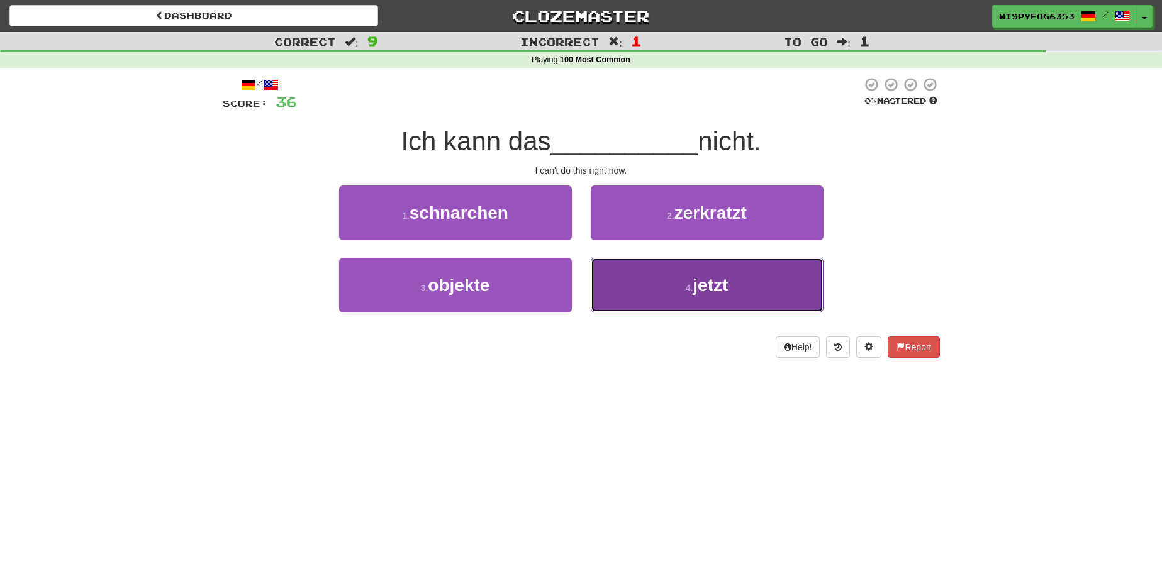
click at [638, 296] on button "4 . jetzt" at bounding box center [707, 285] width 233 height 55
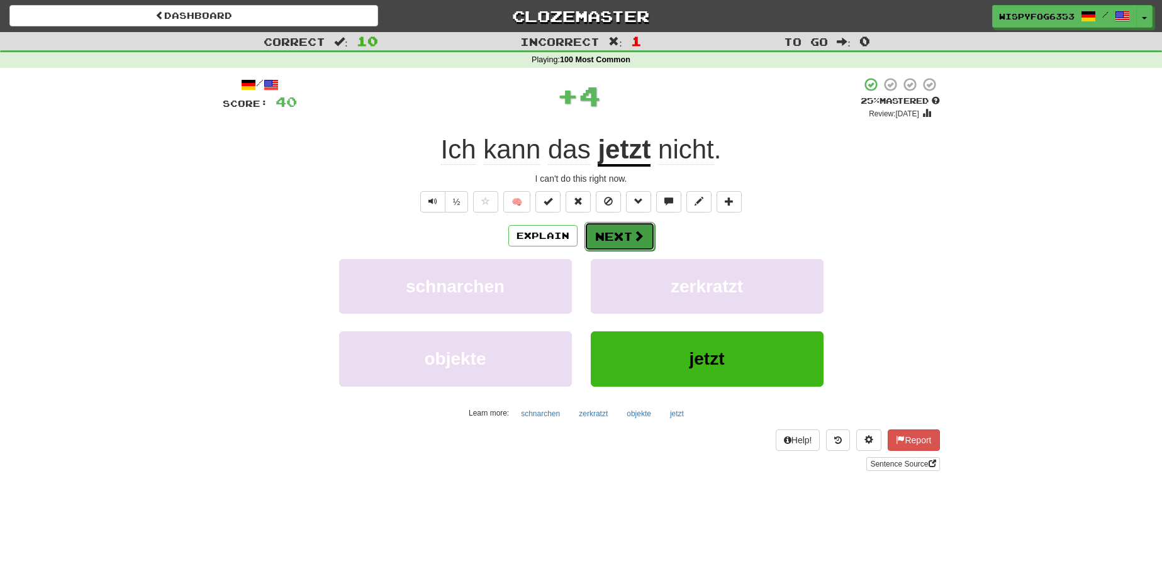
click at [621, 236] on button "Next" at bounding box center [619, 236] width 70 height 29
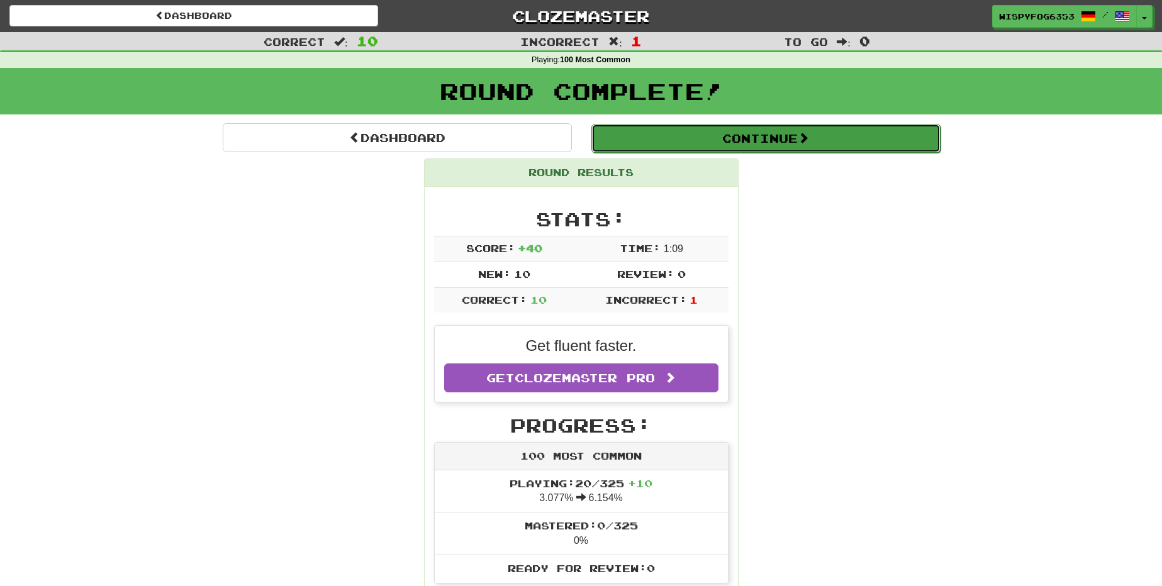
click at [726, 126] on button "Continue" at bounding box center [765, 138] width 349 height 29
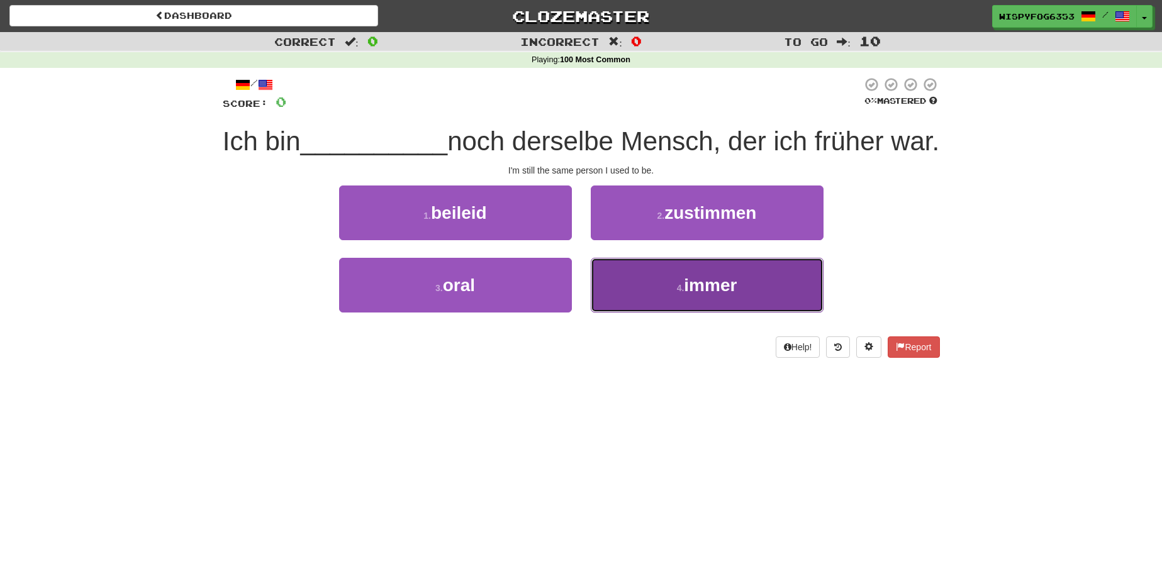
click at [718, 295] on span "immer" at bounding box center [710, 284] width 53 height 19
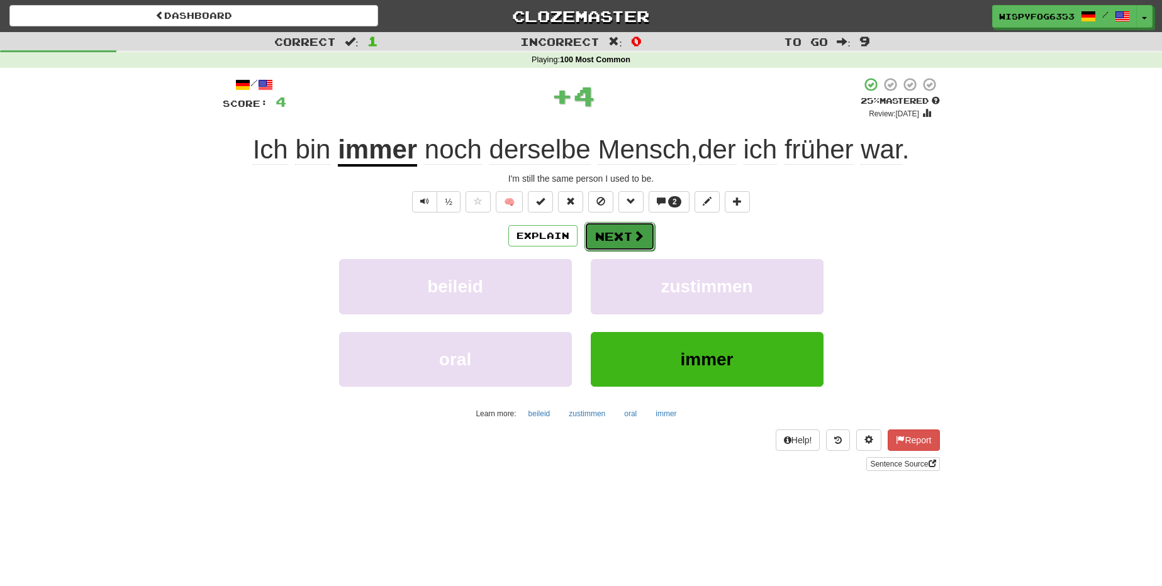
click at [646, 232] on button "Next" at bounding box center [619, 236] width 70 height 29
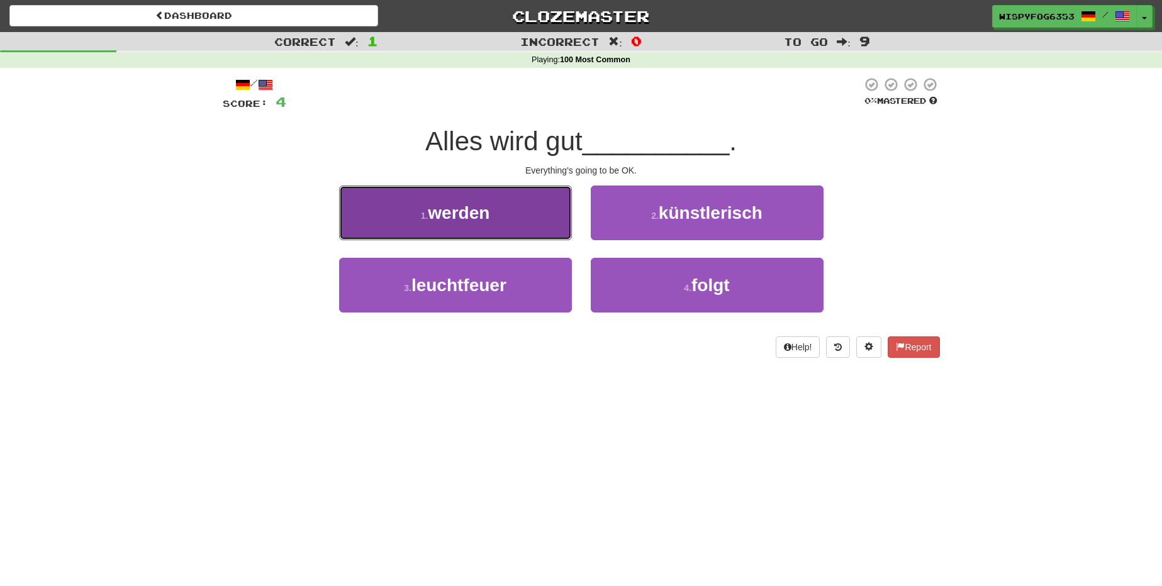
click at [516, 205] on button "1 . werden" at bounding box center [455, 213] width 233 height 55
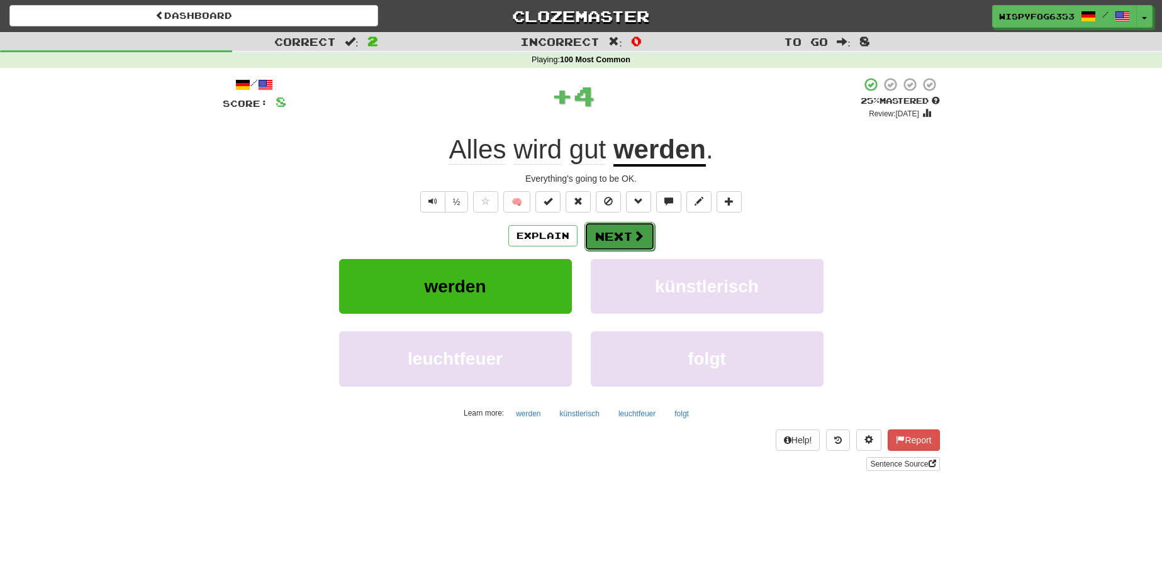
click at [629, 233] on button "Next" at bounding box center [619, 236] width 70 height 29
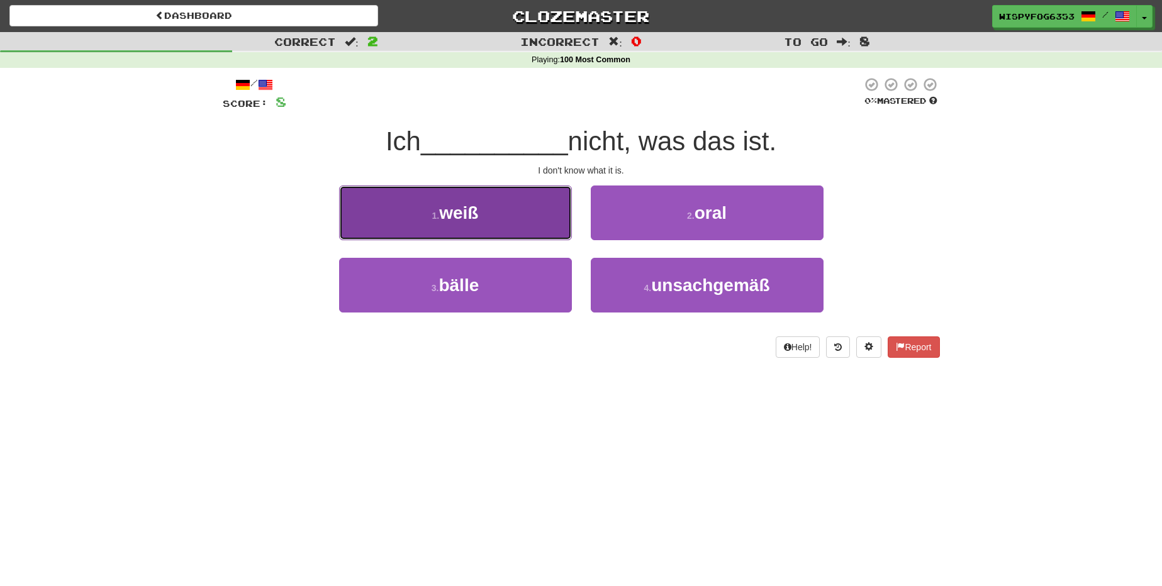
click at [557, 199] on button "1 . weiß" at bounding box center [455, 213] width 233 height 55
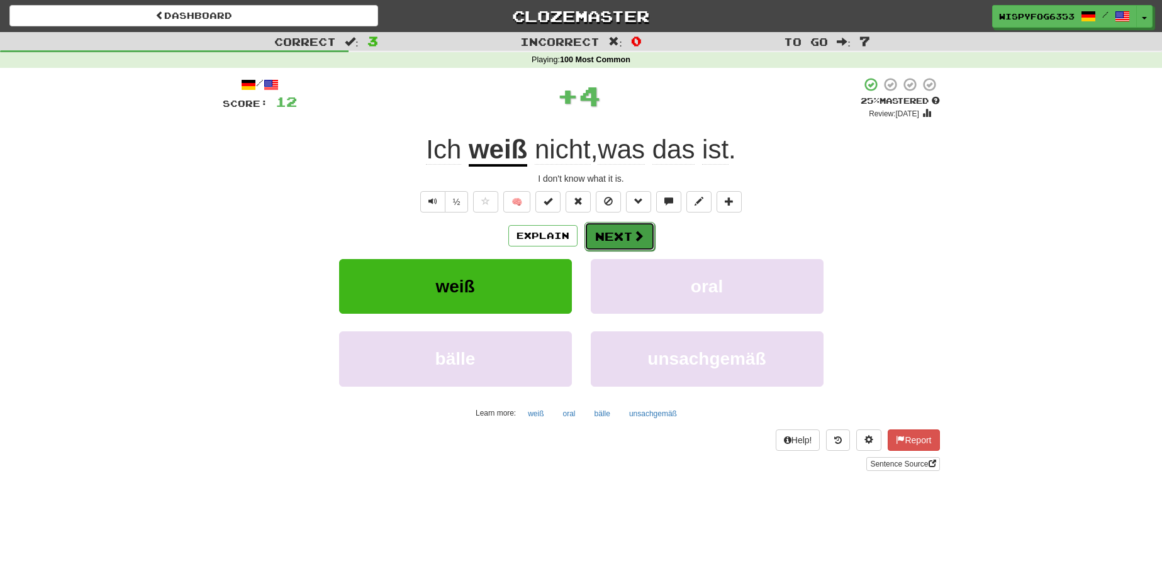
click at [626, 234] on button "Next" at bounding box center [619, 236] width 70 height 29
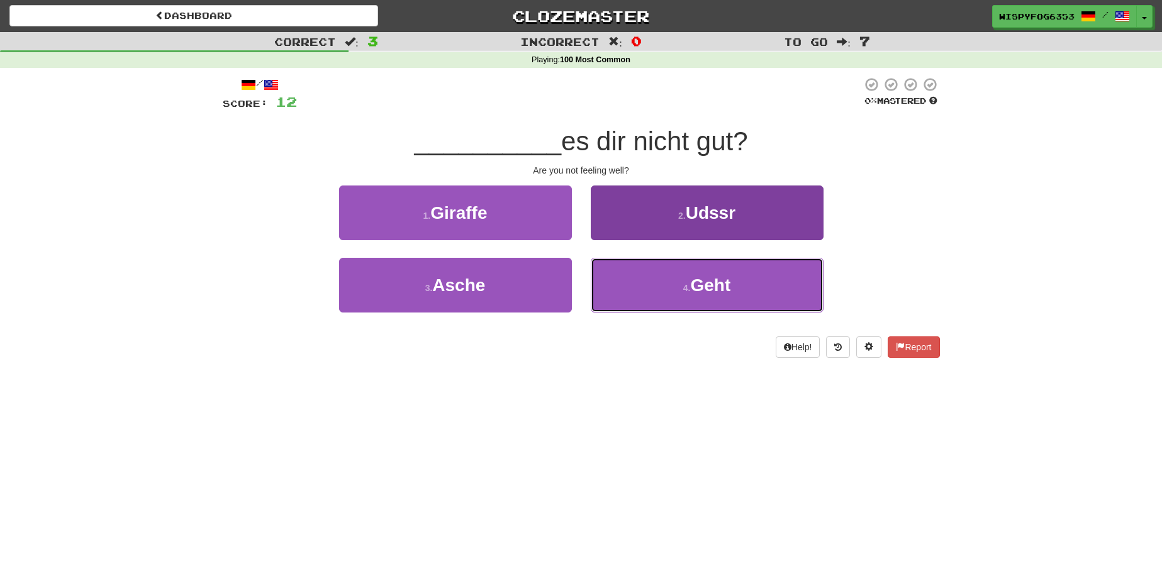
click at [639, 303] on button "4 . Geht" at bounding box center [707, 285] width 233 height 55
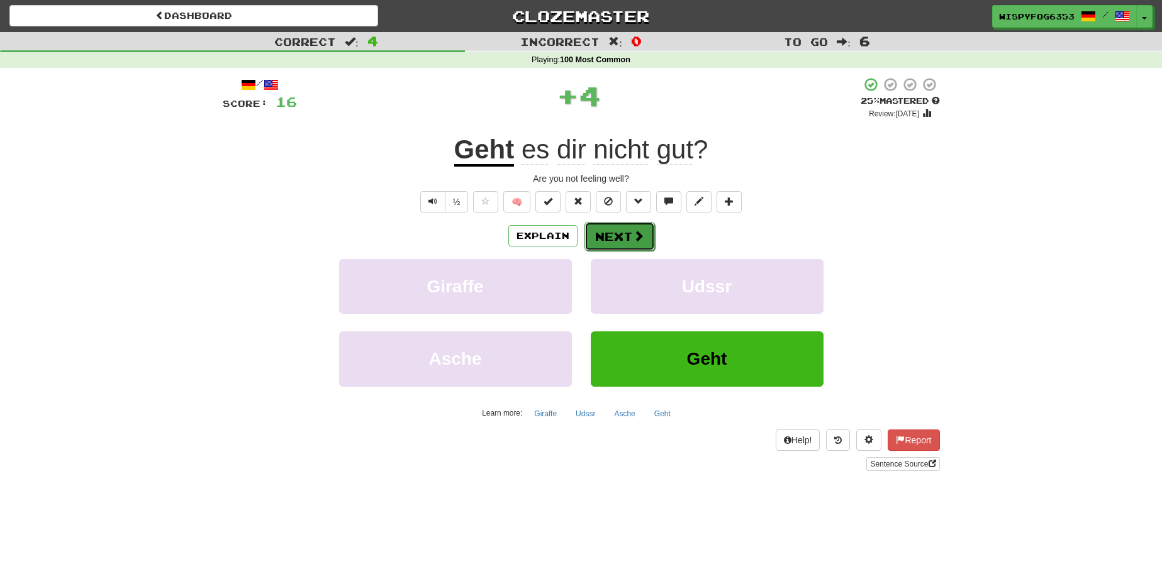
click at [628, 228] on button "Next" at bounding box center [619, 236] width 70 height 29
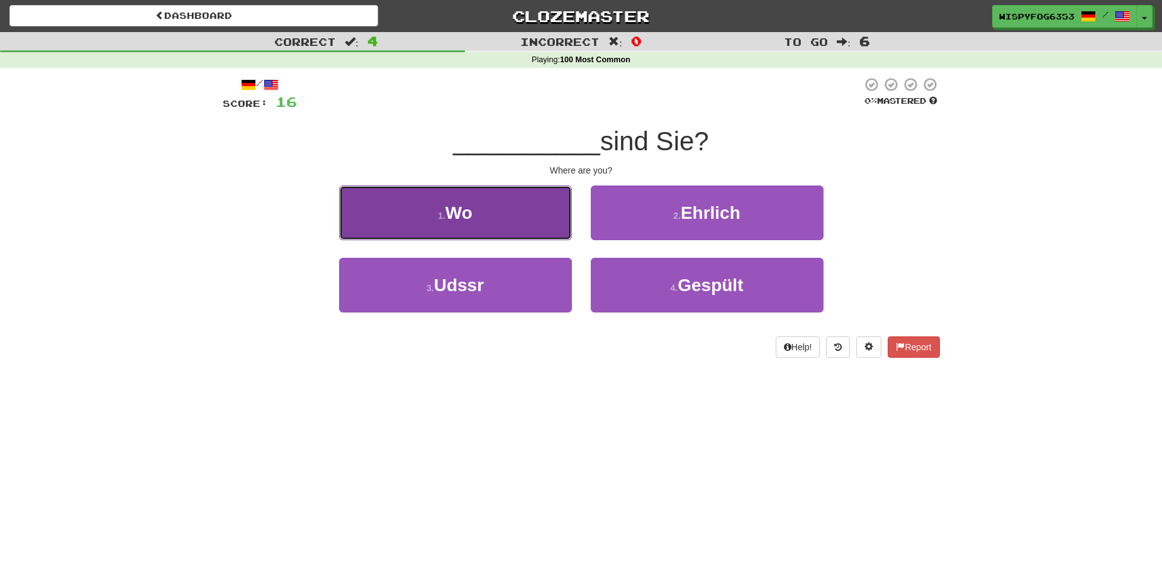
click at [496, 218] on button "1 . Wo" at bounding box center [455, 213] width 233 height 55
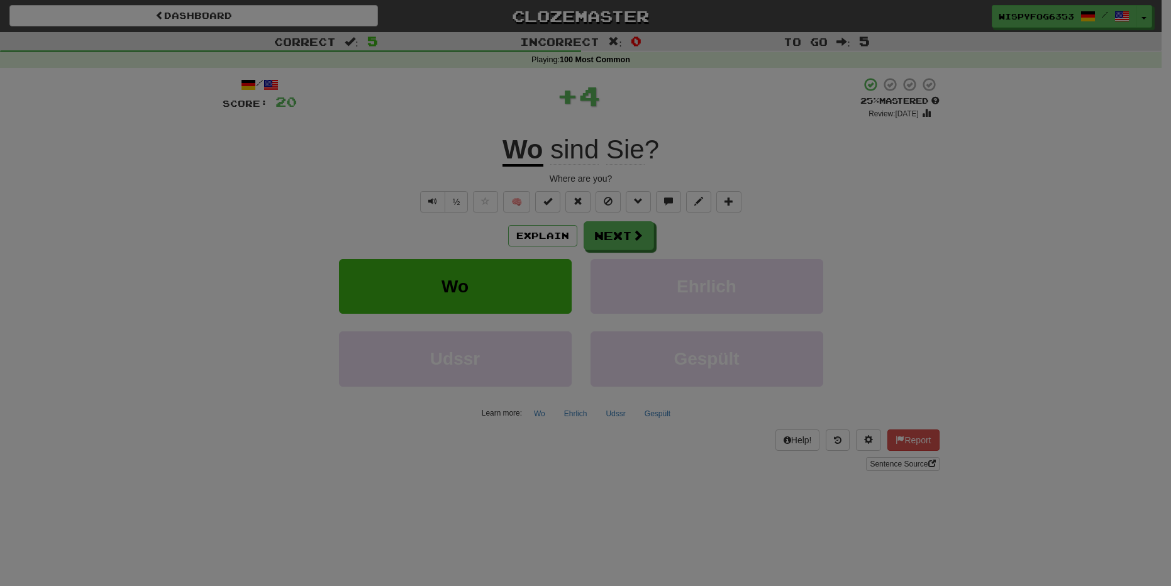
click at [0, 0] on div "× Leveled Up! / Level: 1 +1 Tell the world! Share Tweet Post Close" at bounding box center [0, 0] width 0 height 0
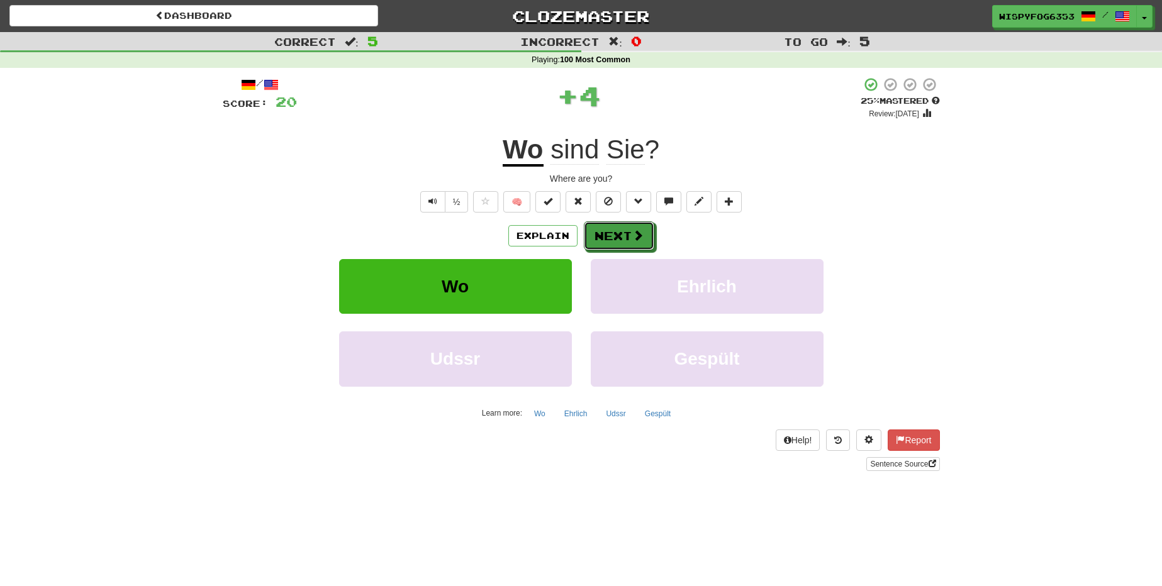
click at [641, 236] on span at bounding box center [637, 235] width 11 height 11
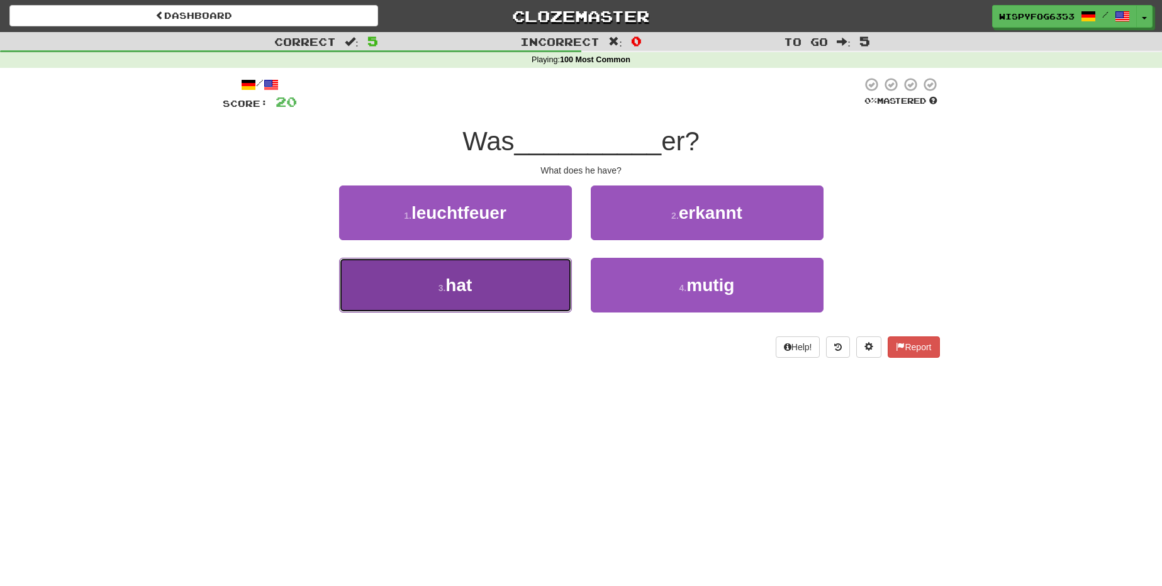
click at [462, 291] on span "hat" at bounding box center [458, 284] width 26 height 19
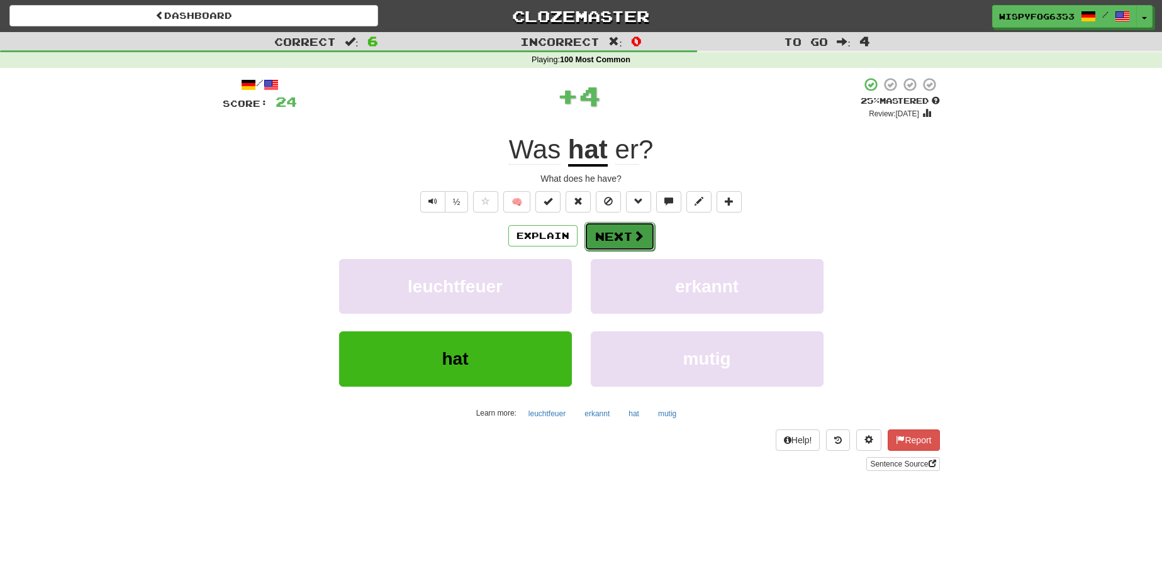
click at [624, 223] on button "Next" at bounding box center [619, 236] width 70 height 29
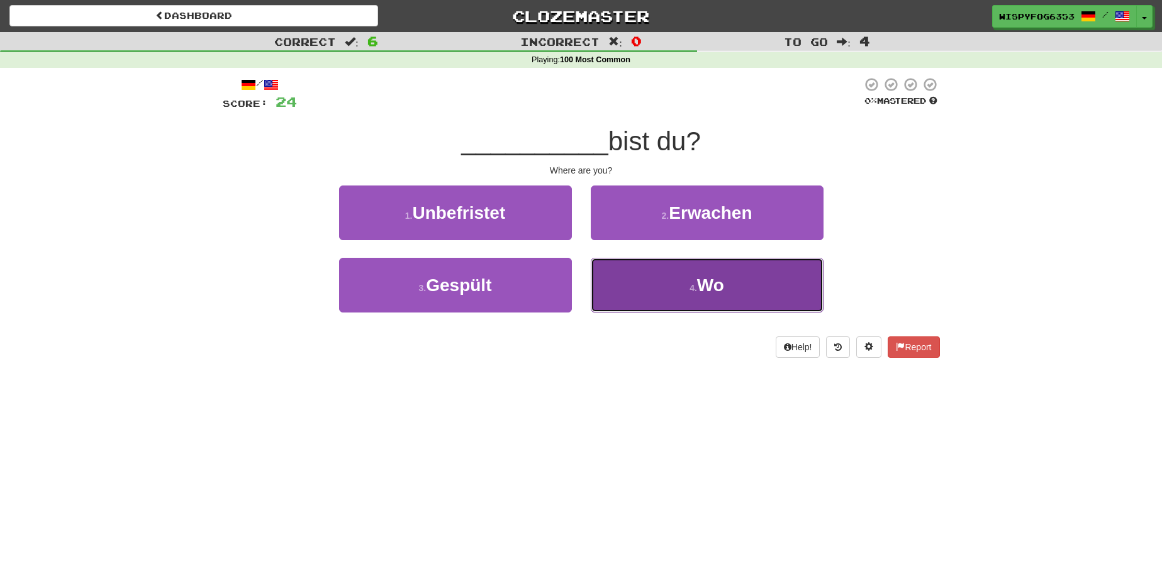
click at [649, 278] on button "4 . Wo" at bounding box center [707, 285] width 233 height 55
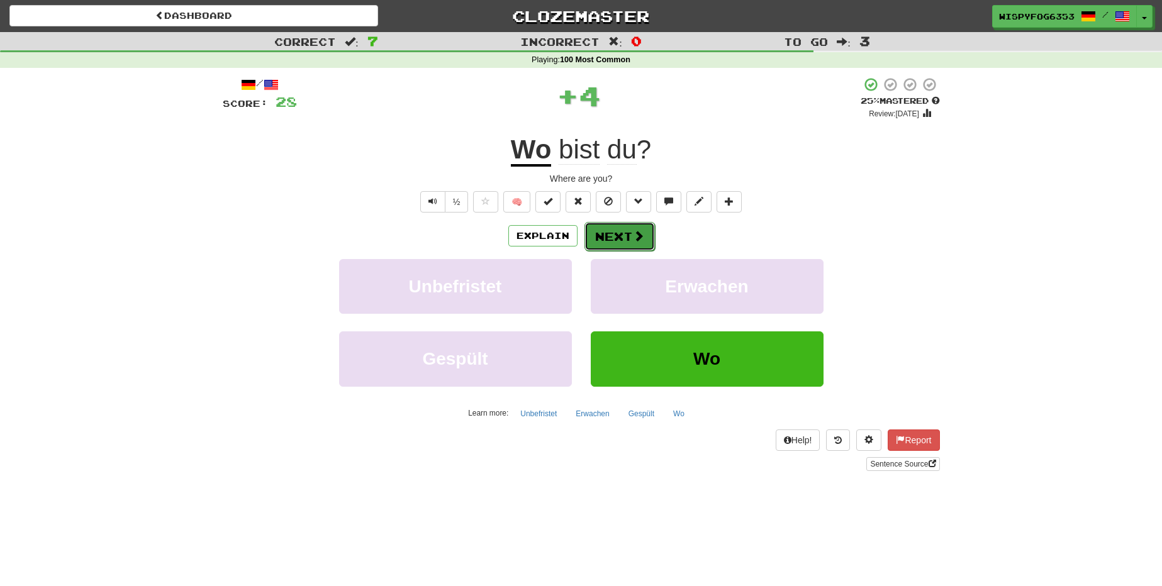
click at [633, 238] on span at bounding box center [638, 235] width 11 height 11
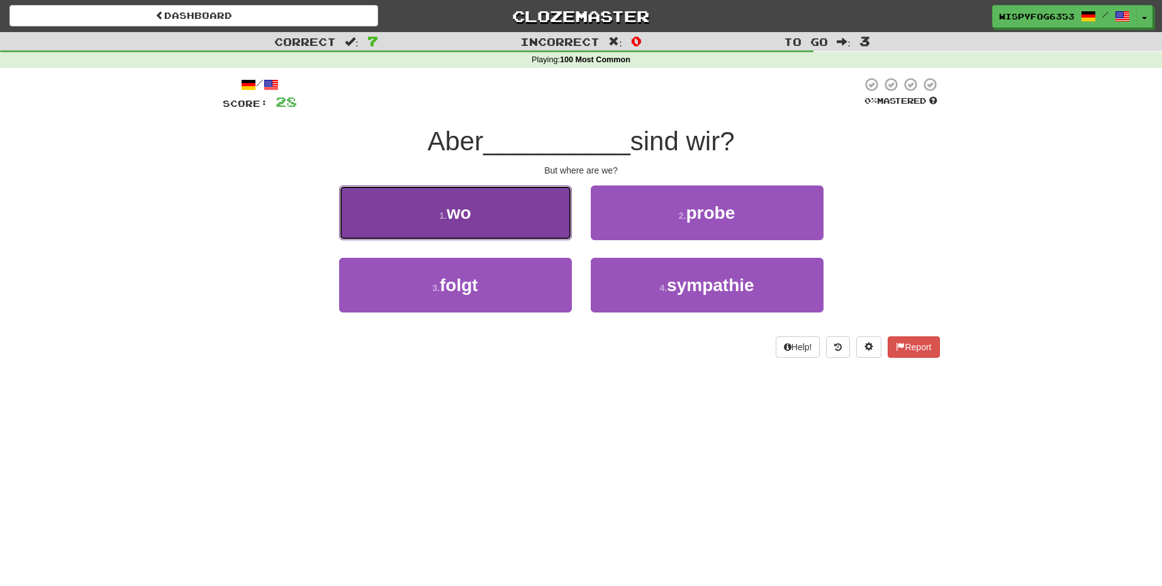
click at [492, 225] on button "1 . wo" at bounding box center [455, 213] width 233 height 55
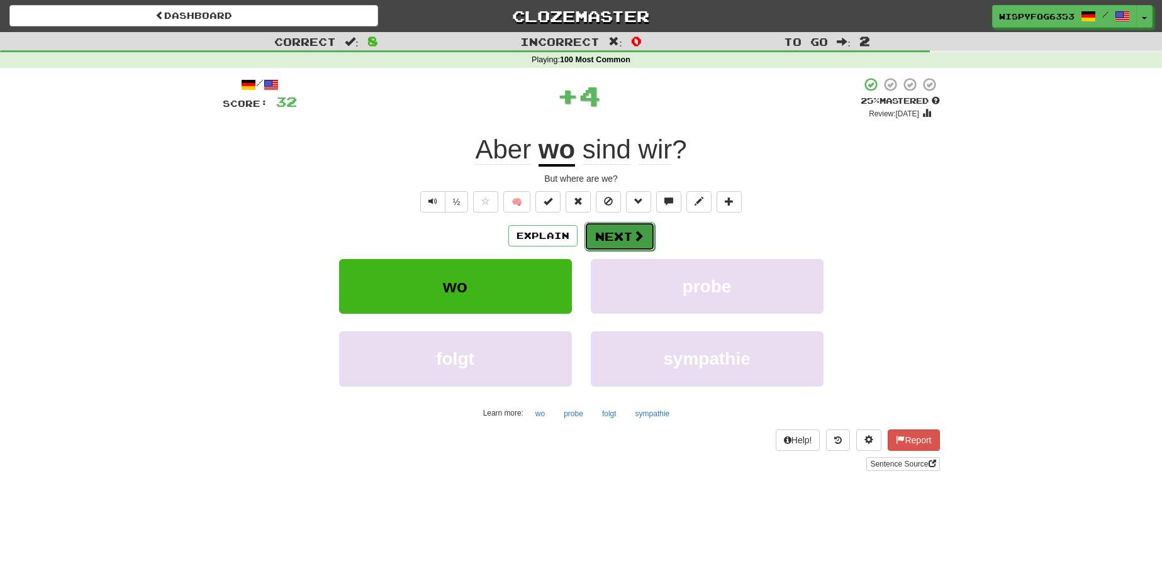
click at [628, 234] on button "Next" at bounding box center [619, 236] width 70 height 29
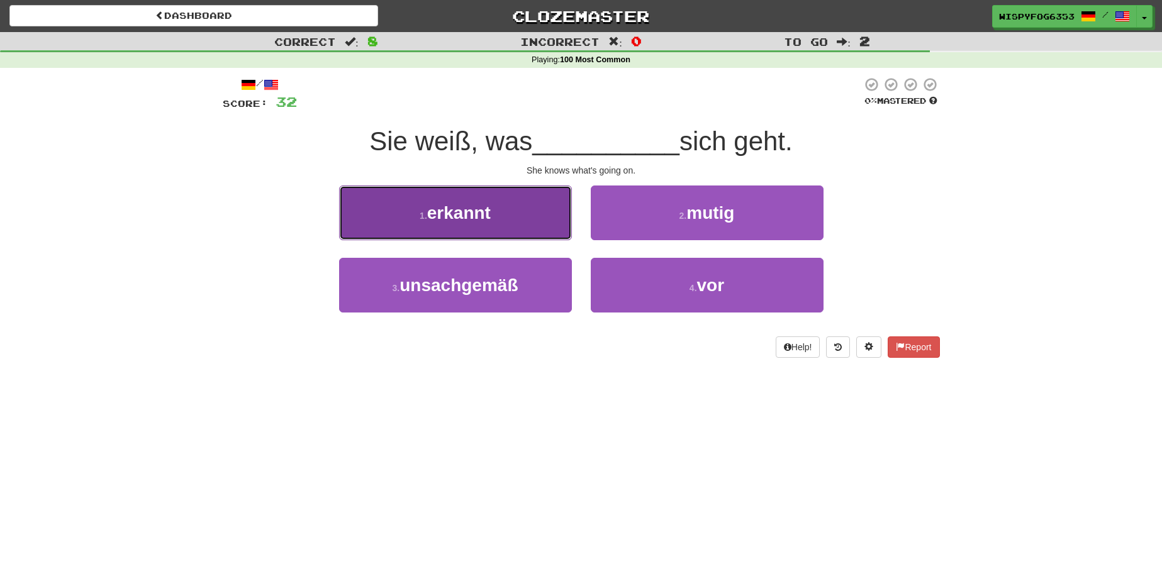
click at [487, 205] on span "erkannt" at bounding box center [459, 212] width 64 height 19
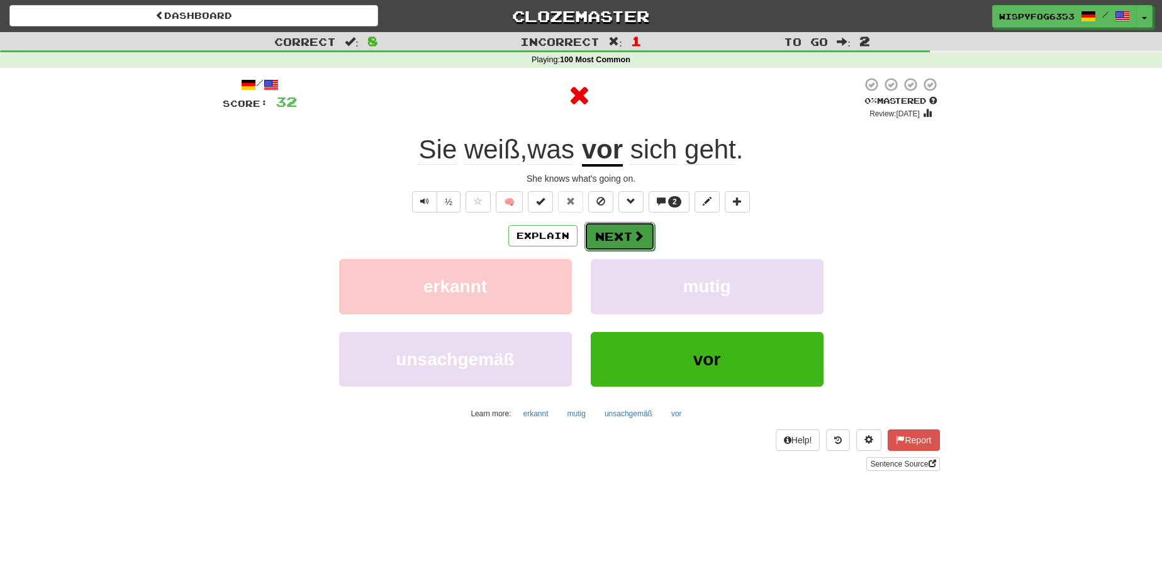
click at [625, 225] on button "Next" at bounding box center [619, 236] width 70 height 29
